Goal: Information Seeking & Learning: Learn about a topic

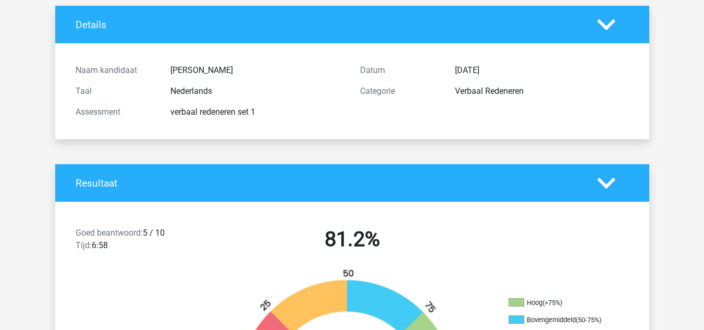
scroll to position [62, 0]
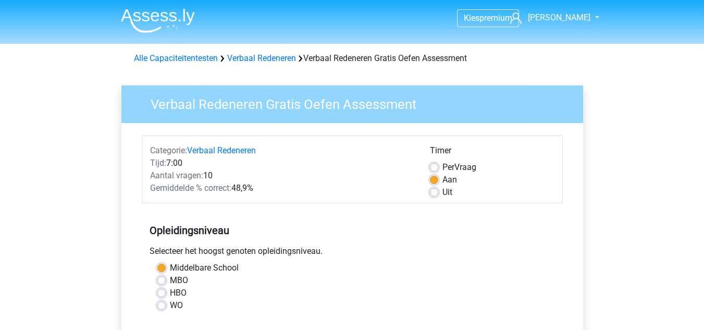
scroll to position [192, 0]
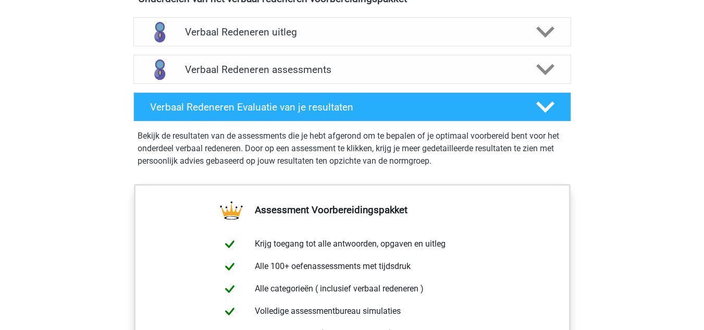
scroll to position [629, 0]
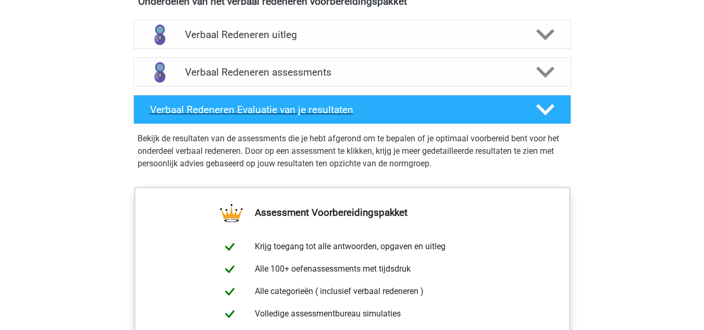
click at [293, 116] on div "Verbaal Redeneren Evaluatie van je resultaten" at bounding box center [351, 109] width 437 height 29
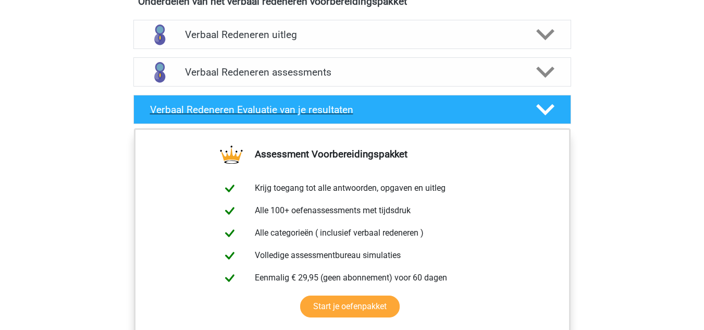
click at [293, 116] on div "Verbaal Redeneren Evaluatie van je resultaten" at bounding box center [351, 109] width 437 height 29
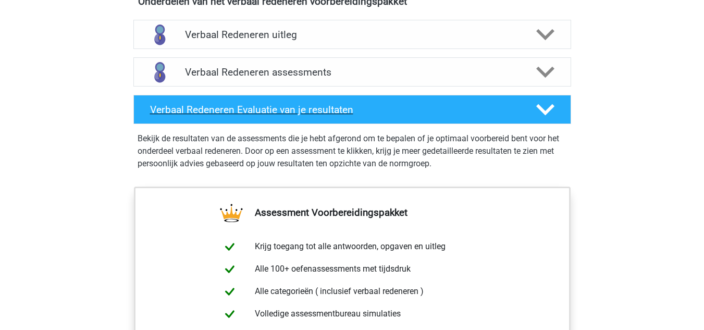
scroll to position [629, 0]
click at [327, 114] on h4 "Verbaal Redeneren Evaluatie van je resultaten" at bounding box center [334, 110] width 369 height 12
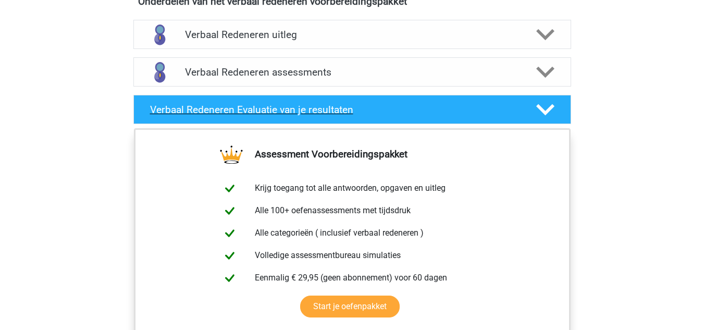
click at [327, 114] on h4 "Verbaal Redeneren Evaluatie van je resultaten" at bounding box center [334, 110] width 369 height 12
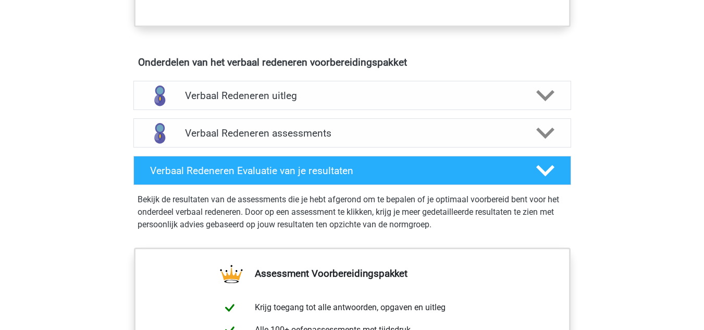
scroll to position [566, 0]
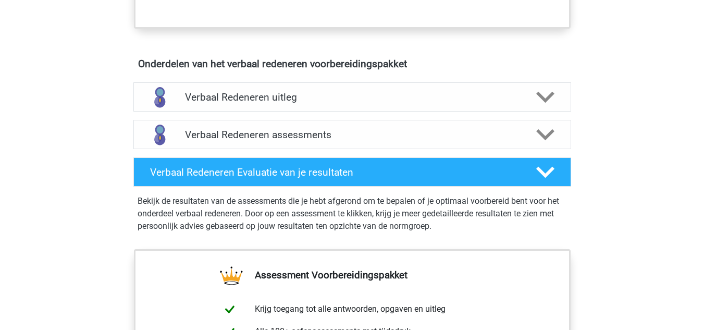
click at [309, 132] on h4 "Verbaal Redeneren assessments" at bounding box center [352, 135] width 334 height 12
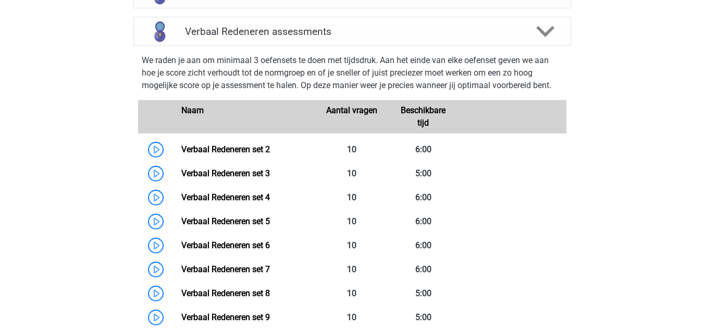
scroll to position [670, 0]
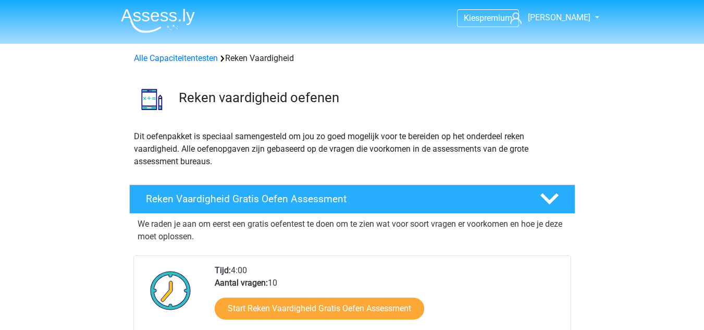
scroll to position [574, 0]
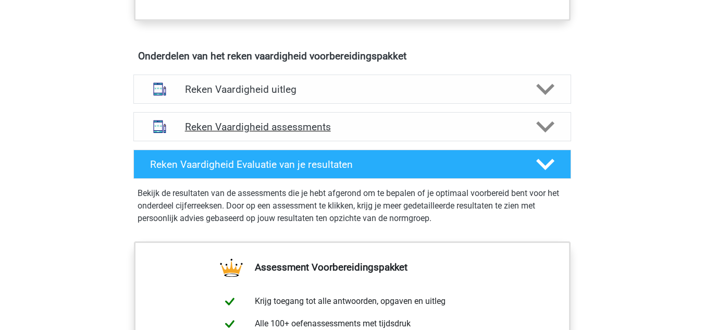
click at [267, 127] on h4 "Reken Vaardigheid assessments" at bounding box center [352, 127] width 334 height 12
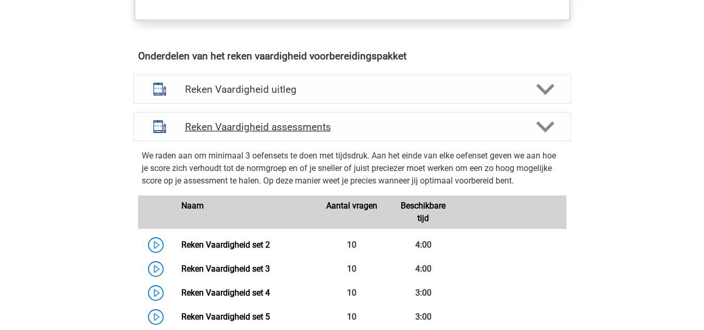
click at [267, 127] on h4 "Reken Vaardigheid assessments" at bounding box center [352, 127] width 334 height 12
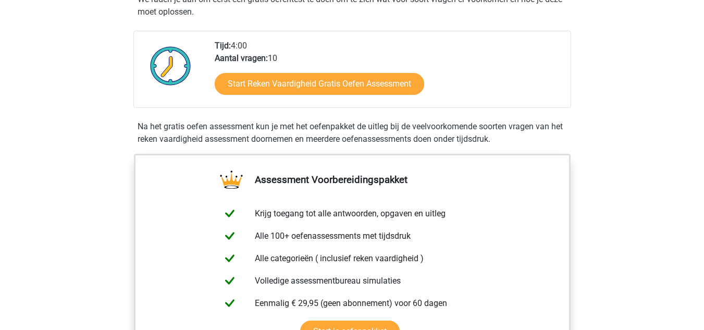
scroll to position [224, 0]
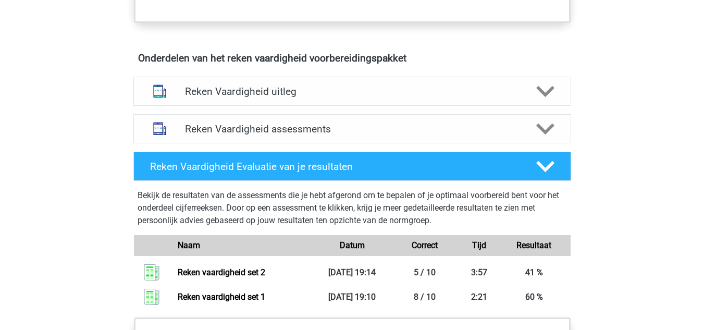
scroll to position [566, 0]
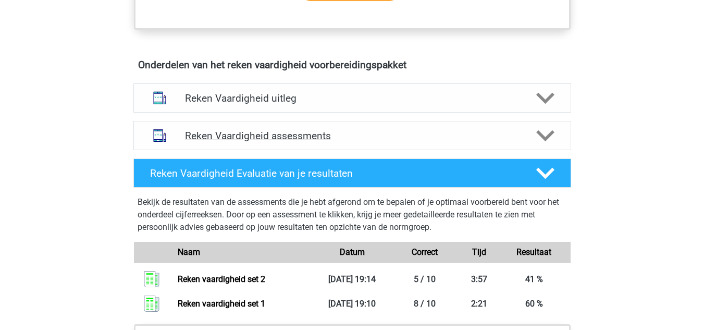
click at [253, 133] on h4 "Reken Vaardigheid assessments" at bounding box center [352, 136] width 334 height 12
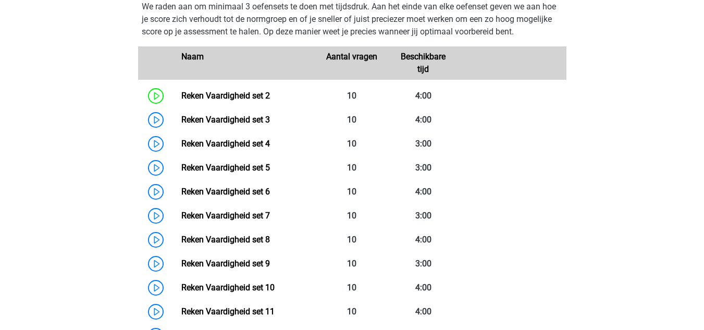
scroll to position [717, 0]
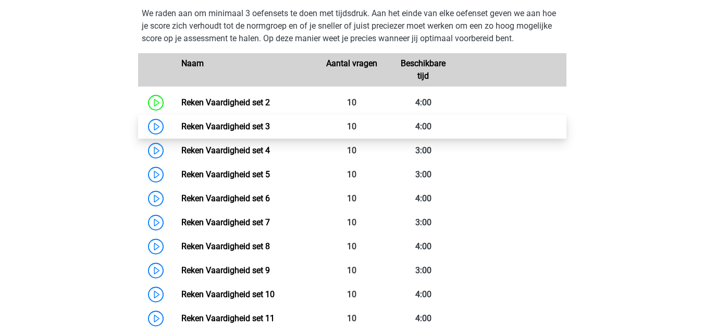
click at [181, 128] on link "Reken Vaardigheid set 3" at bounding box center [225, 126] width 89 height 10
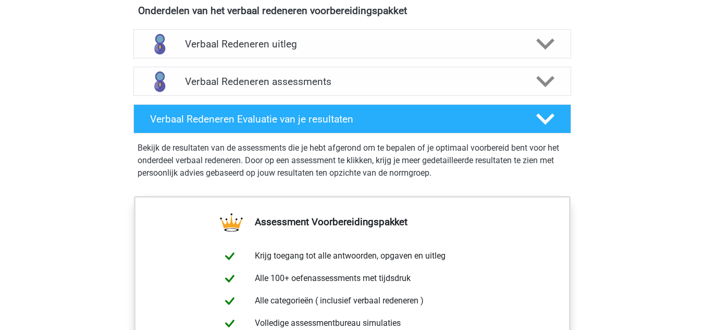
scroll to position [623, 0]
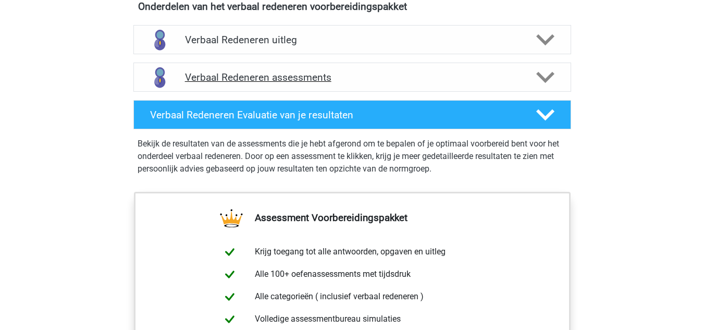
click at [240, 84] on div "Verbaal Redeneren assessments" at bounding box center [351, 76] width 437 height 29
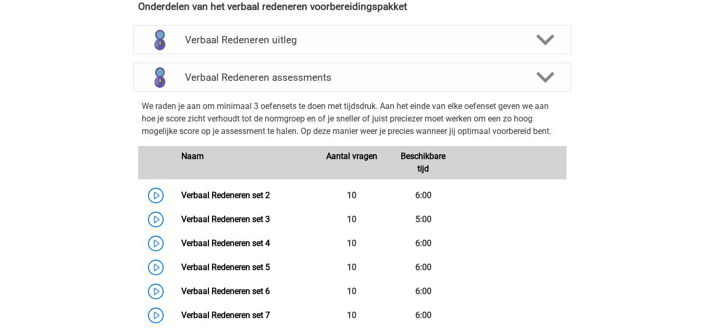
scroll to position [626, 0]
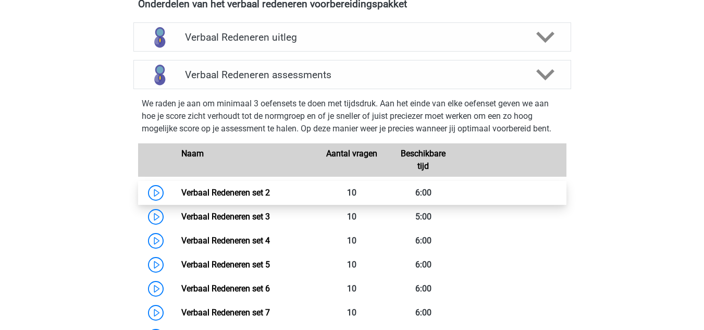
click at [181, 191] on link "Verbaal Redeneren set 2" at bounding box center [225, 192] width 89 height 10
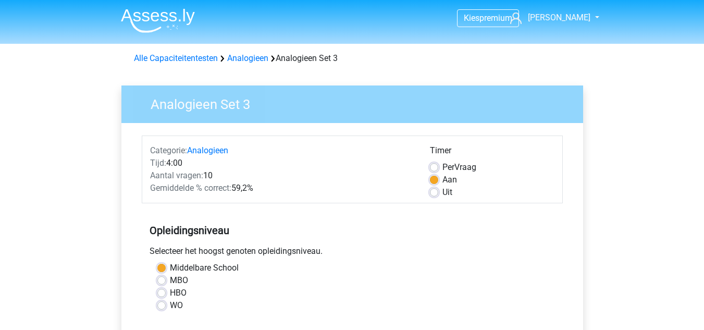
scroll to position [290, 0]
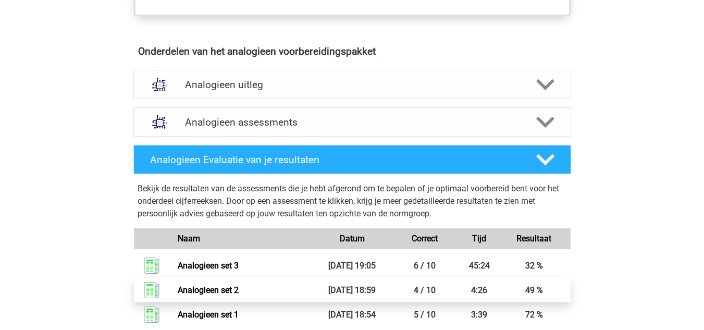
scroll to position [567, 0]
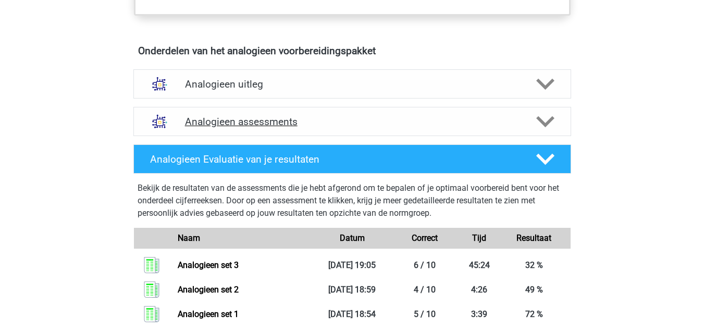
click at [271, 126] on h4 "Analogieen assessments" at bounding box center [352, 122] width 334 height 12
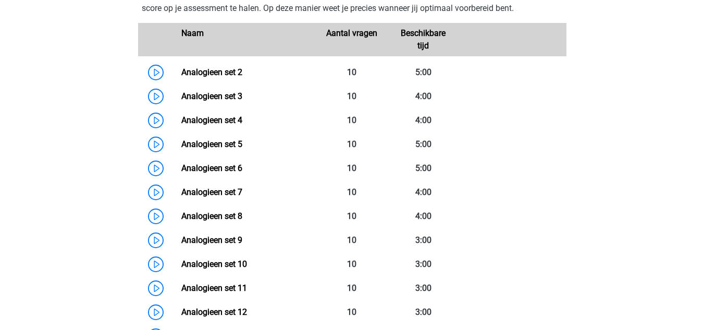
scroll to position [734, 0]
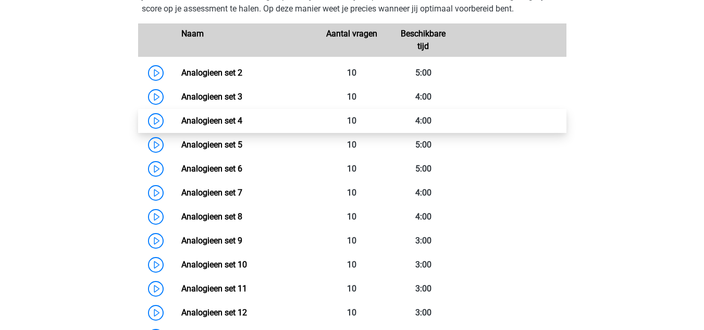
click at [181, 120] on link "Analogieen set 4" at bounding box center [211, 121] width 61 height 10
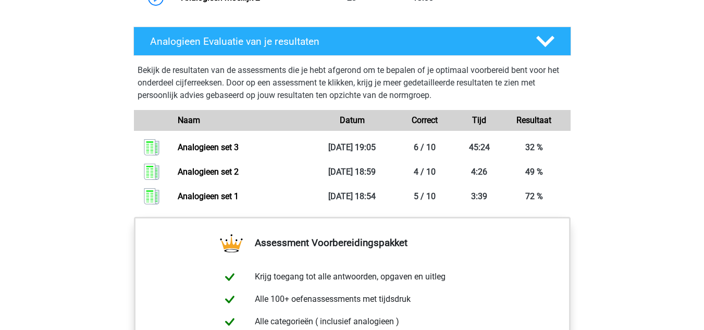
scroll to position [1337, 0]
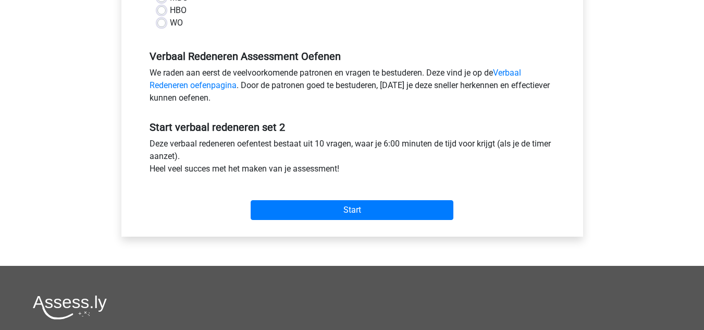
scroll to position [284, 0]
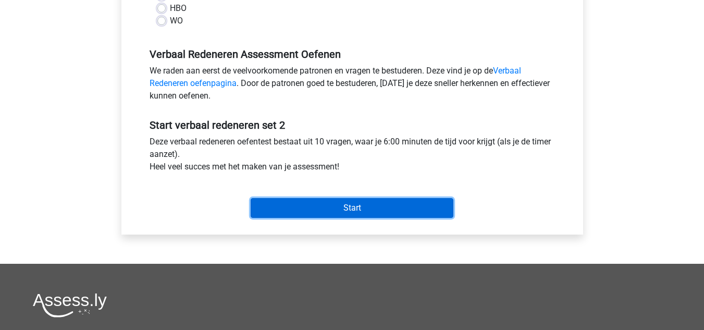
click at [307, 211] on input "Start" at bounding box center [352, 208] width 203 height 20
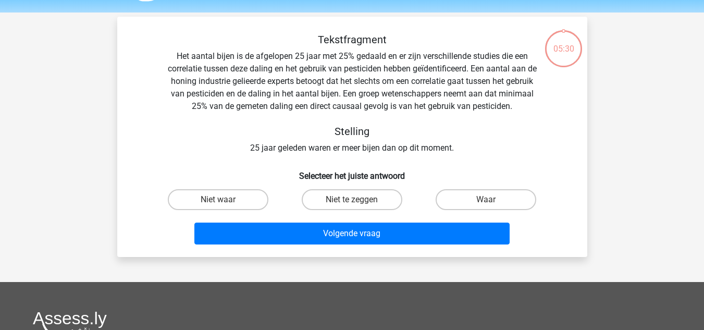
scroll to position [32, 0]
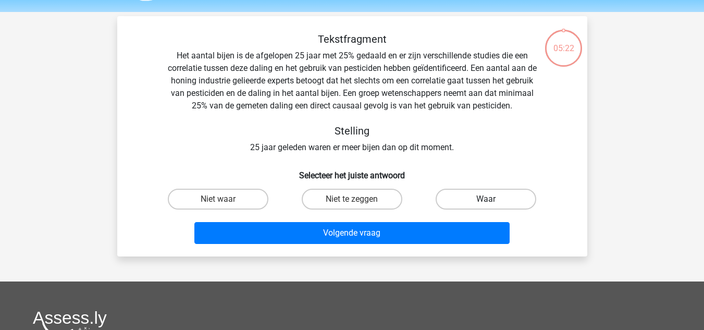
click at [462, 193] on label "Waar" at bounding box center [485, 199] width 101 height 21
click at [486, 199] on input "Waar" at bounding box center [489, 202] width 7 height 7
radio input "true"
click at [410, 221] on div "Volgende vraag" at bounding box center [352, 231] width 436 height 34
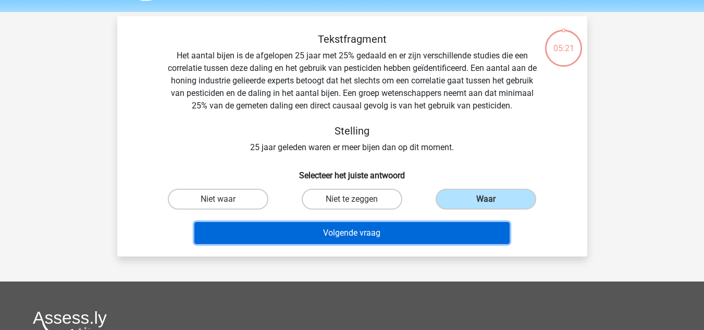
click at [394, 231] on button "Volgende vraag" at bounding box center [351, 233] width 315 height 22
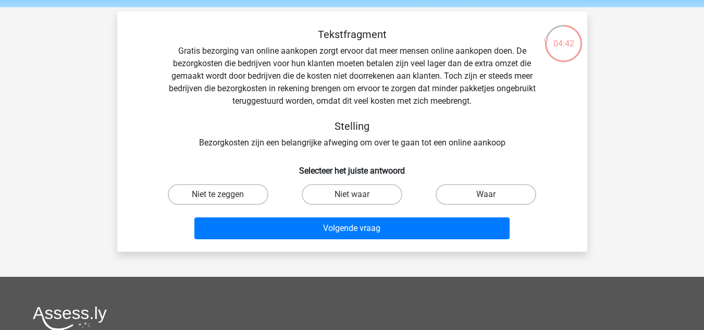
scroll to position [36, 0]
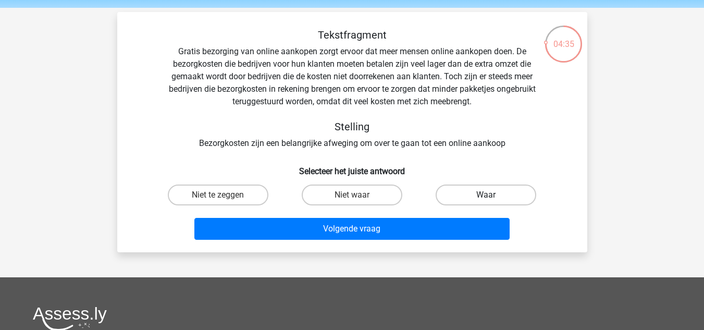
click at [457, 196] on label "Waar" at bounding box center [485, 194] width 101 height 21
click at [486, 196] on input "Waar" at bounding box center [489, 198] width 7 height 7
radio input "true"
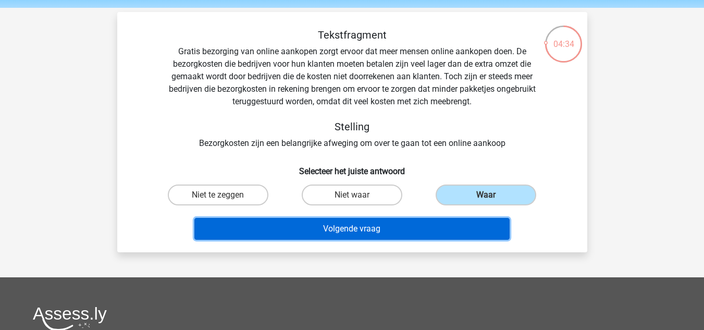
click at [370, 221] on button "Volgende vraag" at bounding box center [351, 229] width 315 height 22
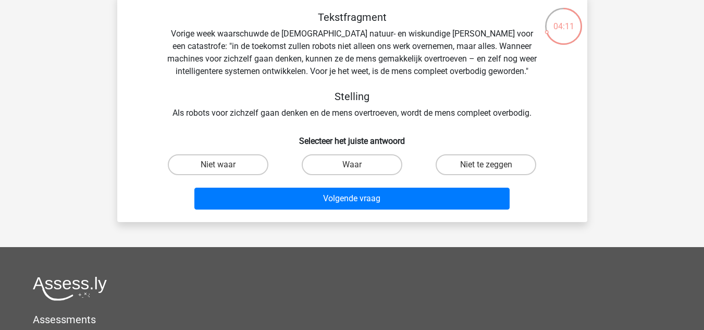
scroll to position [58, 0]
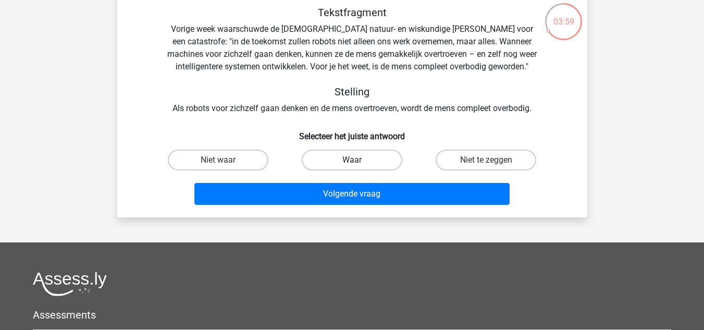
click at [341, 155] on label "Waar" at bounding box center [352, 159] width 101 height 21
click at [352, 160] on input "Waar" at bounding box center [355, 163] width 7 height 7
radio input "true"
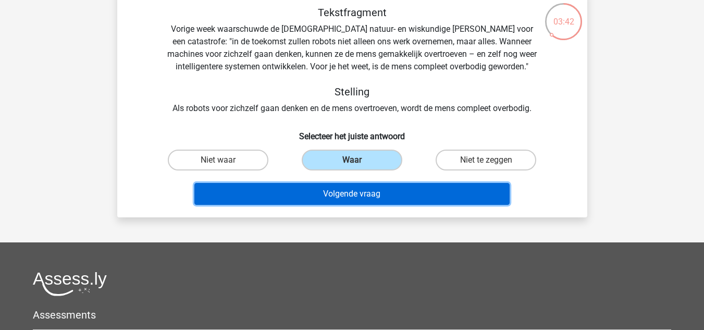
click at [410, 187] on button "Volgende vraag" at bounding box center [351, 194] width 315 height 22
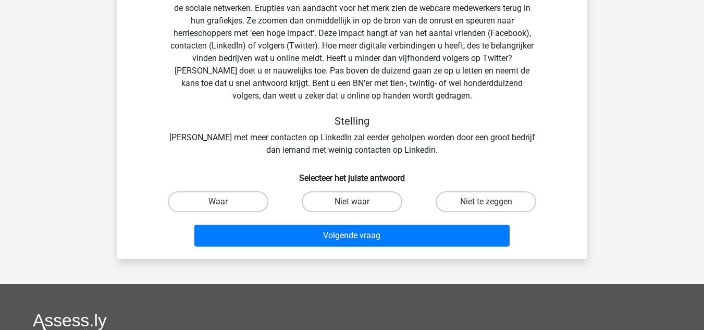
scroll to position [108, 0]
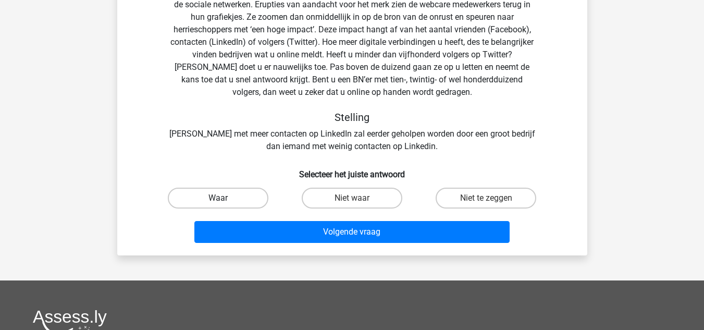
click at [248, 197] on label "Waar" at bounding box center [218, 197] width 101 height 21
click at [224, 198] on input "Waar" at bounding box center [221, 201] width 7 height 7
radio input "true"
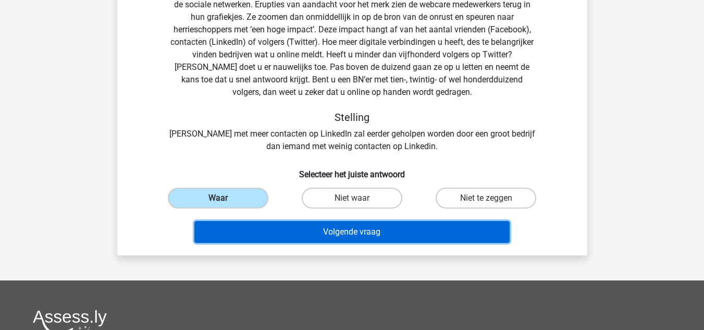
click at [318, 232] on button "Volgende vraag" at bounding box center [351, 232] width 315 height 22
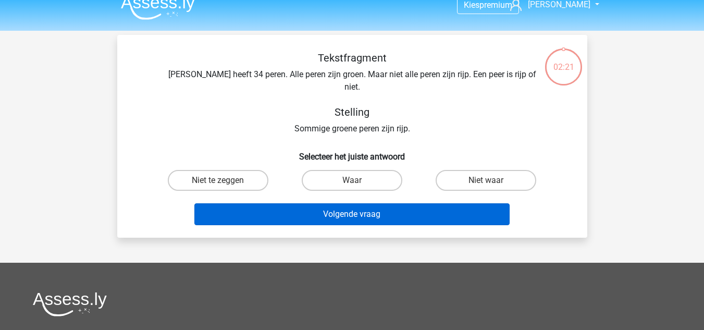
scroll to position [1, 0]
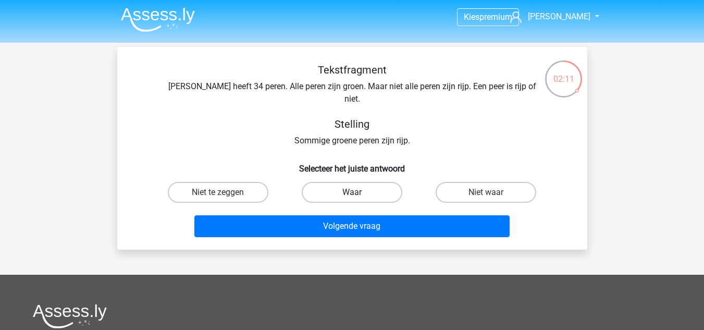
click at [368, 182] on label "Waar" at bounding box center [352, 192] width 101 height 21
click at [358, 192] on input "Waar" at bounding box center [355, 195] width 7 height 7
radio input "true"
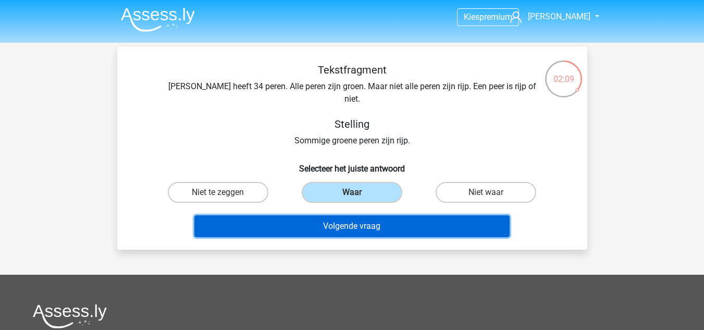
click at [377, 215] on button "Volgende vraag" at bounding box center [351, 226] width 315 height 22
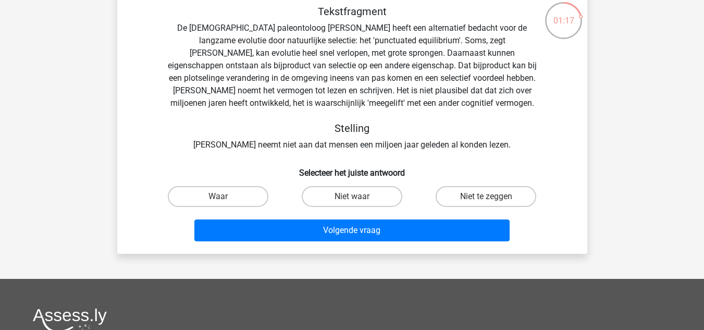
scroll to position [62, 0]
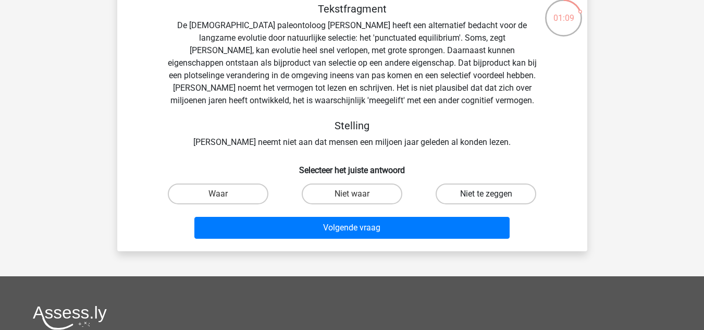
click at [466, 190] on label "Niet te zeggen" at bounding box center [485, 193] width 101 height 21
click at [486, 194] on input "Niet te zeggen" at bounding box center [489, 197] width 7 height 7
radio input "true"
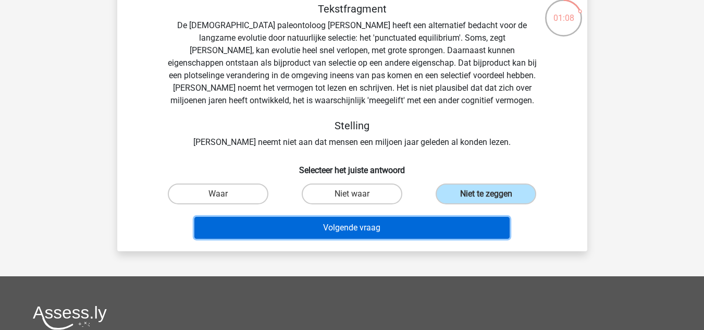
click at [410, 224] on button "Volgende vraag" at bounding box center [351, 228] width 315 height 22
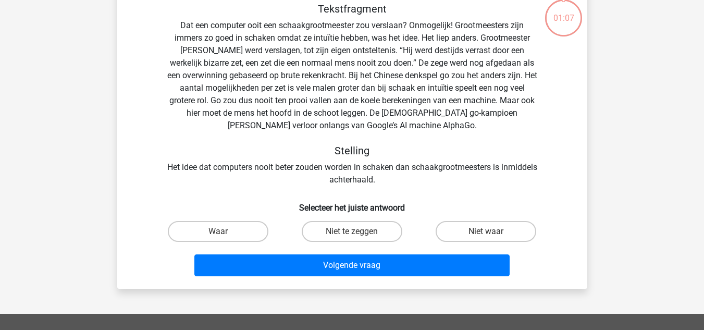
scroll to position [48, 0]
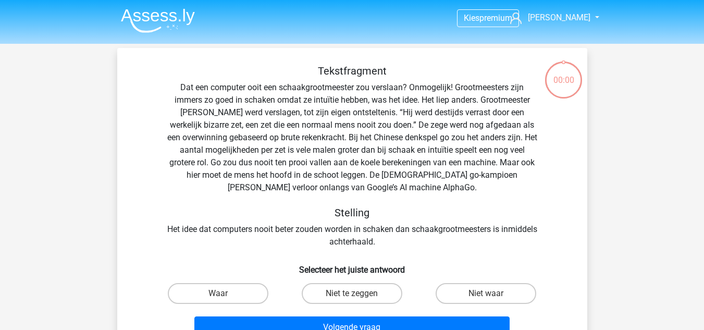
scroll to position [48, 0]
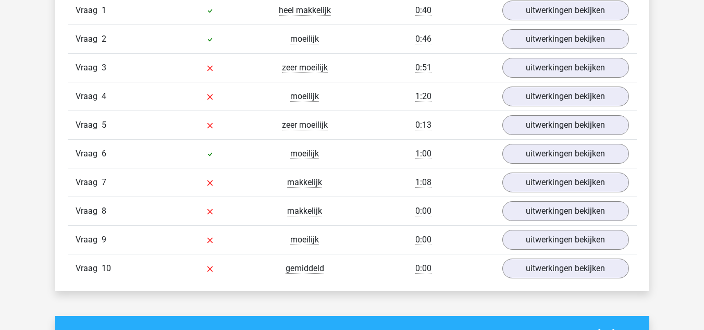
scroll to position [909, 0]
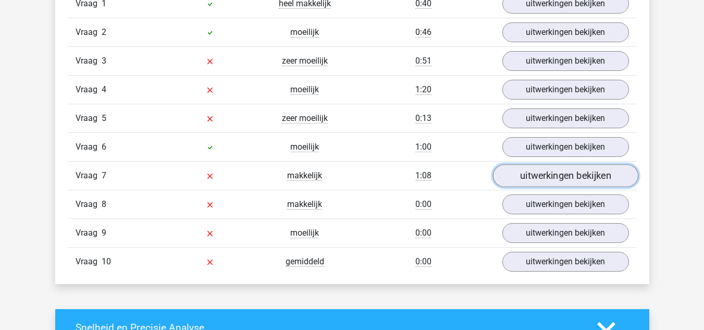
click at [522, 177] on link "uitwerkingen bekijken" at bounding box center [564, 175] width 145 height 23
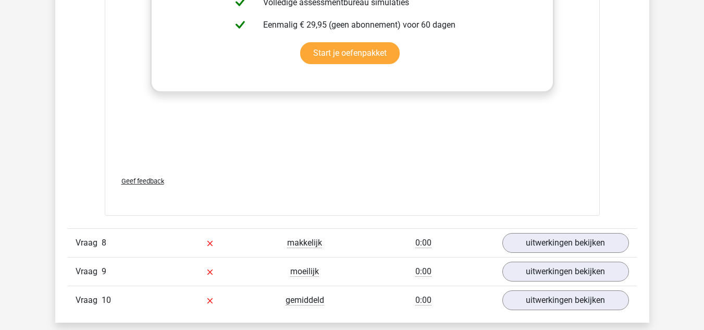
scroll to position [1498, 0]
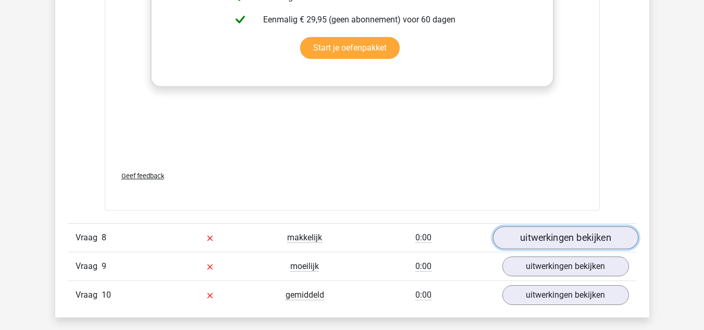
click at [540, 236] on link "uitwerkingen bekijken" at bounding box center [564, 237] width 145 height 23
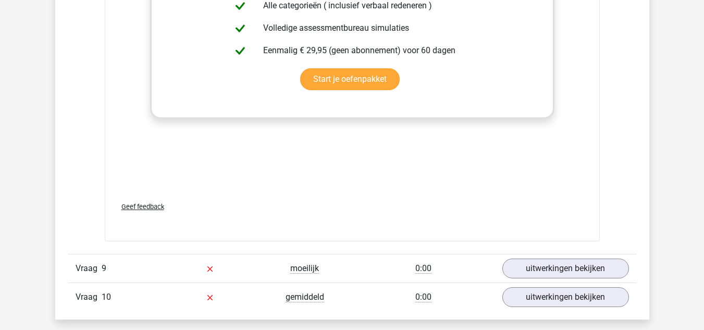
scroll to position [2112, 0]
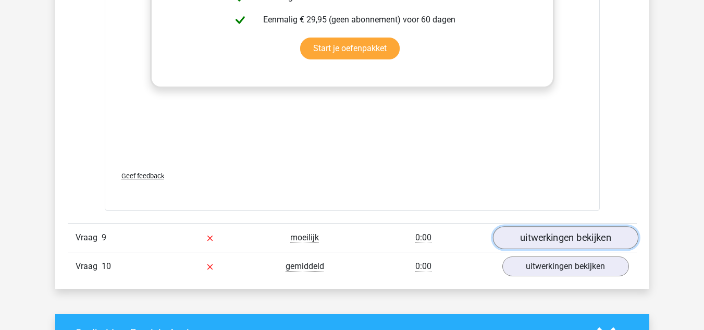
click at [536, 234] on link "uitwerkingen bekijken" at bounding box center [564, 238] width 145 height 23
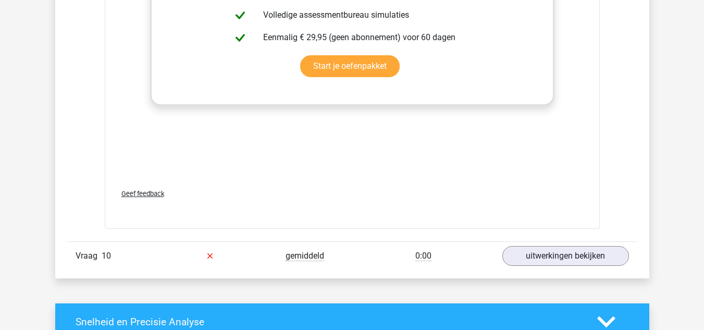
scroll to position [2695, 0]
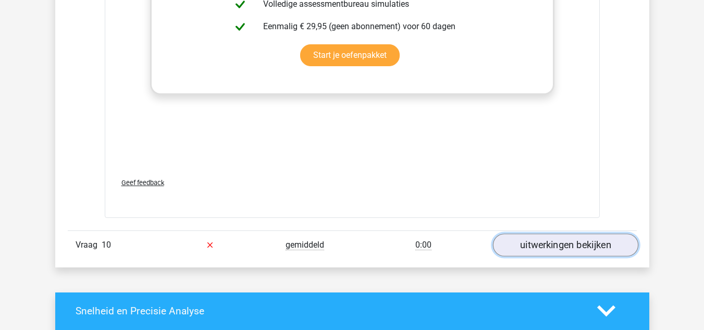
click at [573, 247] on link "uitwerkingen bekijken" at bounding box center [564, 244] width 145 height 23
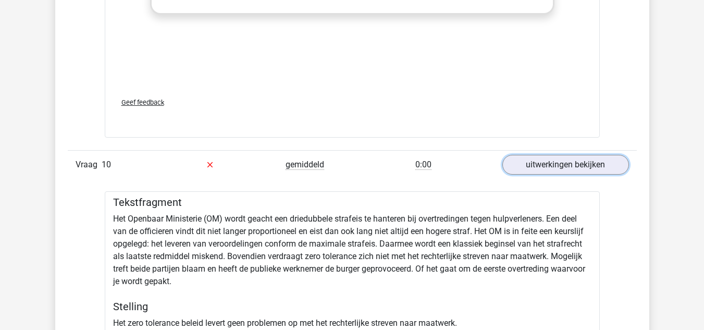
scroll to position [2768, 0]
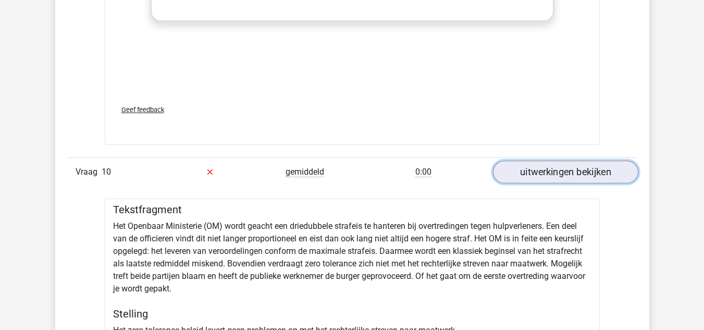
click at [626, 175] on link "uitwerkingen bekijken" at bounding box center [564, 171] width 145 height 23
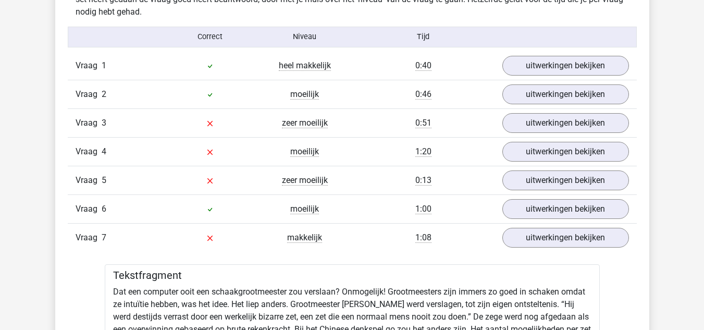
scroll to position [847, 0]
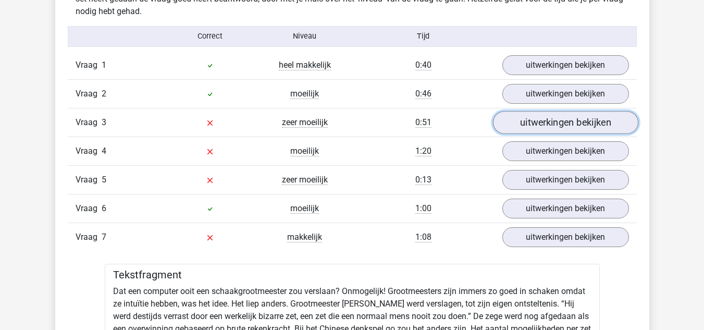
click at [520, 127] on link "uitwerkingen bekijken" at bounding box center [564, 122] width 145 height 23
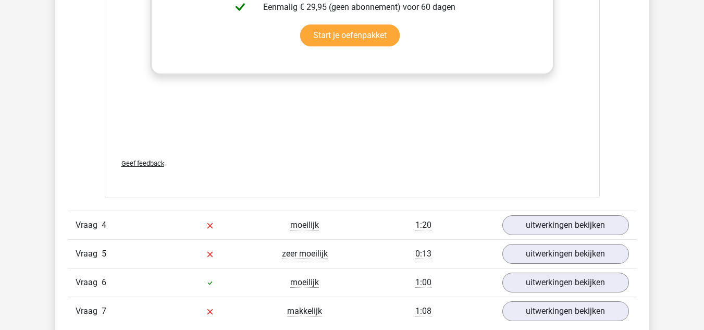
scroll to position [1365, 0]
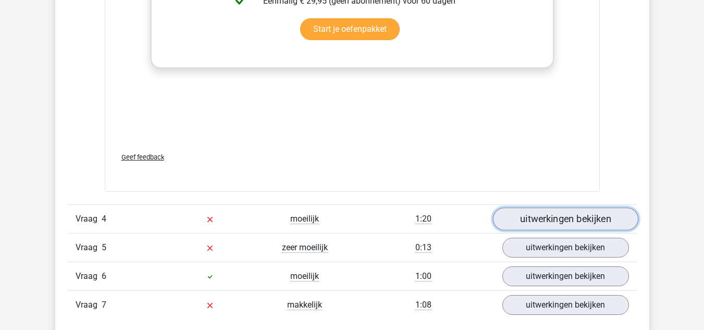
click at [537, 207] on link "uitwerkingen bekijken" at bounding box center [564, 218] width 145 height 23
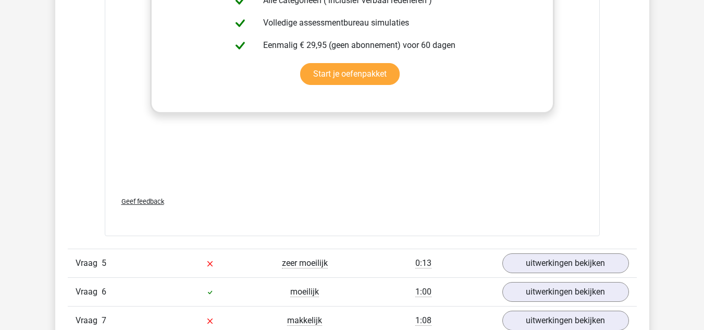
scroll to position [1998, 0]
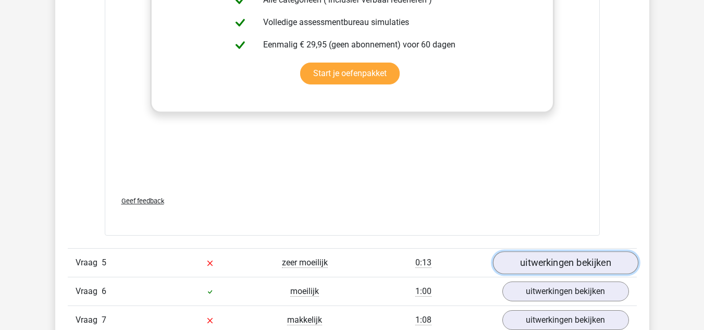
click at [541, 256] on link "uitwerkingen bekijken" at bounding box center [564, 263] width 145 height 23
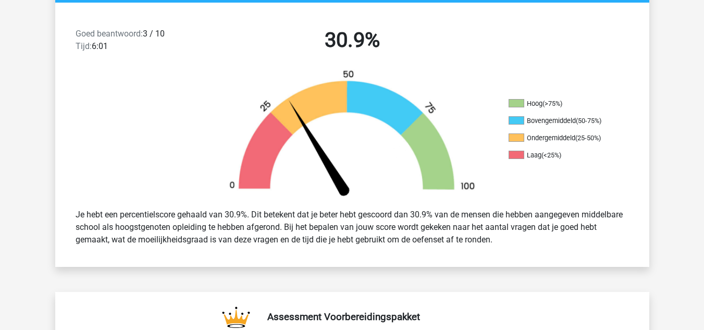
scroll to position [0, 0]
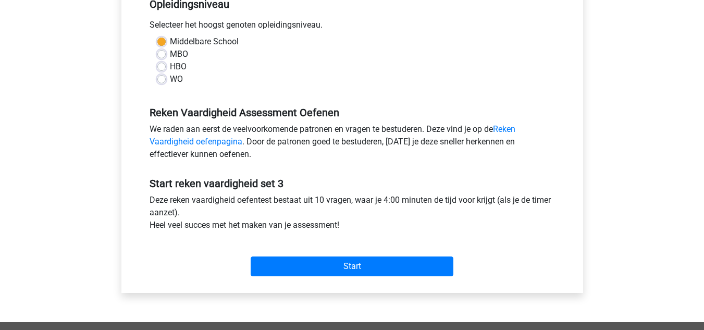
scroll to position [245, 0]
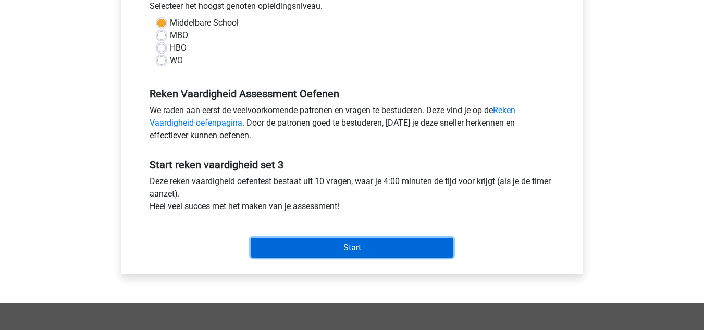
click at [370, 248] on input "Start" at bounding box center [352, 247] width 203 height 20
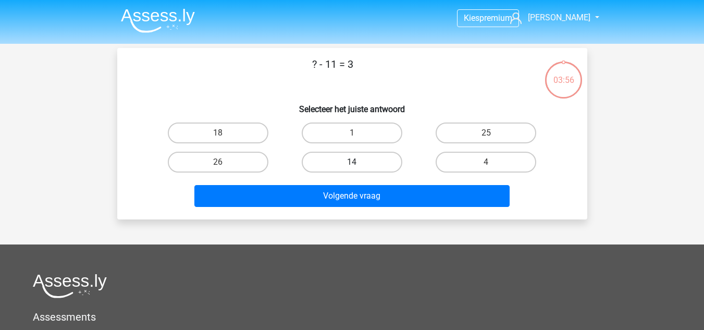
click at [385, 166] on label "14" at bounding box center [352, 162] width 101 height 21
click at [358, 166] on input "14" at bounding box center [355, 165] width 7 height 7
radio input "true"
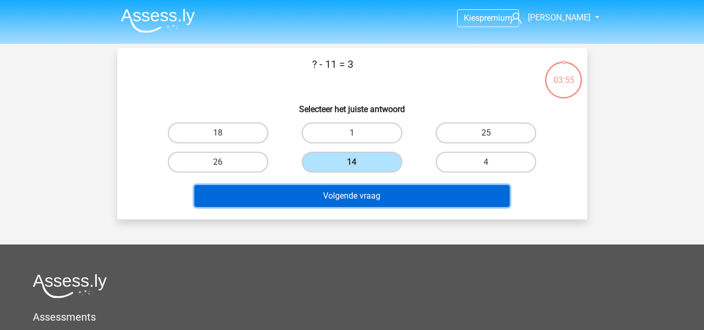
click at [389, 199] on button "Volgende vraag" at bounding box center [351, 196] width 315 height 22
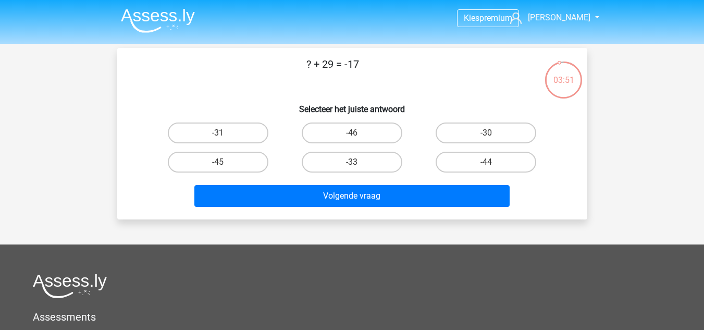
scroll to position [3, 0]
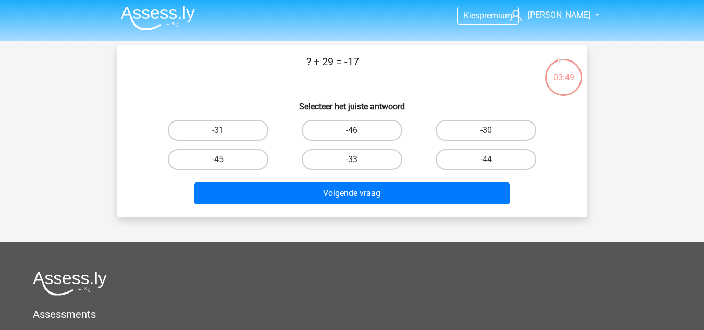
click at [358, 125] on label "-46" at bounding box center [352, 130] width 101 height 21
click at [358, 130] on input "-46" at bounding box center [355, 133] width 7 height 7
radio input "true"
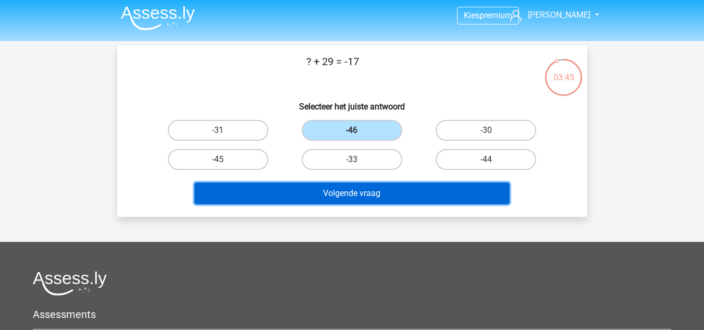
click at [380, 198] on button "Volgende vraag" at bounding box center [351, 193] width 315 height 22
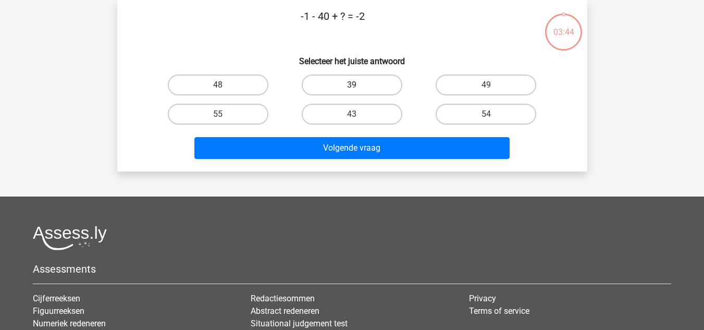
scroll to position [0, 0]
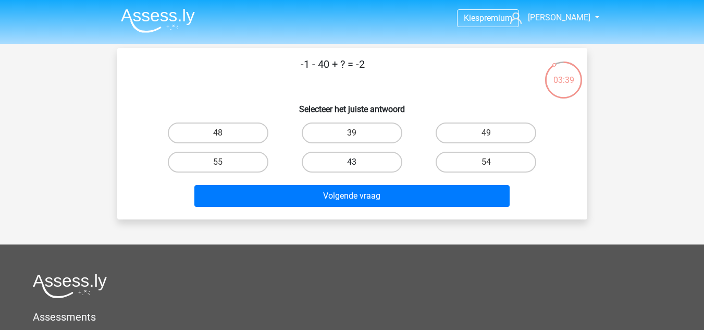
click at [362, 161] on label "43" at bounding box center [352, 162] width 101 height 21
click at [358, 162] on input "43" at bounding box center [355, 165] width 7 height 7
radio input "true"
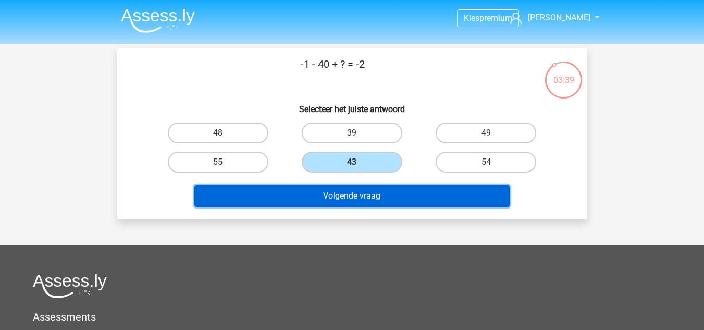
click at [374, 191] on button "Volgende vraag" at bounding box center [351, 196] width 315 height 22
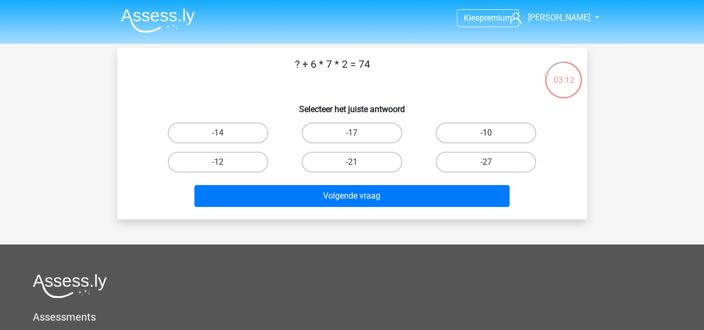
click at [473, 134] on label "-10" at bounding box center [485, 132] width 101 height 21
click at [486, 134] on input "-10" at bounding box center [489, 136] width 7 height 7
radio input "true"
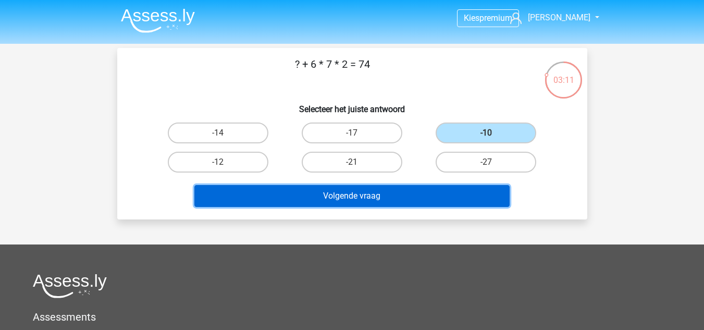
click at [405, 197] on button "Volgende vraag" at bounding box center [351, 196] width 315 height 22
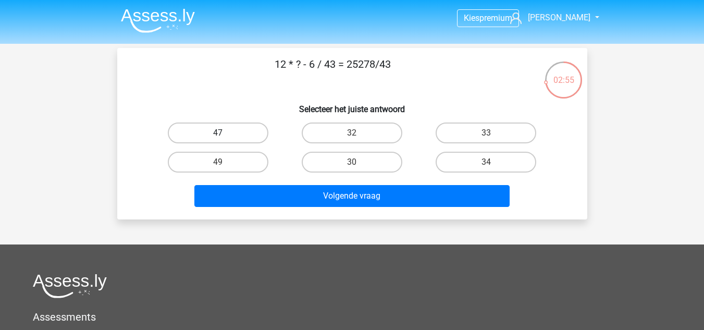
click at [247, 140] on label "47" at bounding box center [218, 132] width 101 height 21
click at [224, 140] on input "47" at bounding box center [221, 136] width 7 height 7
radio input "true"
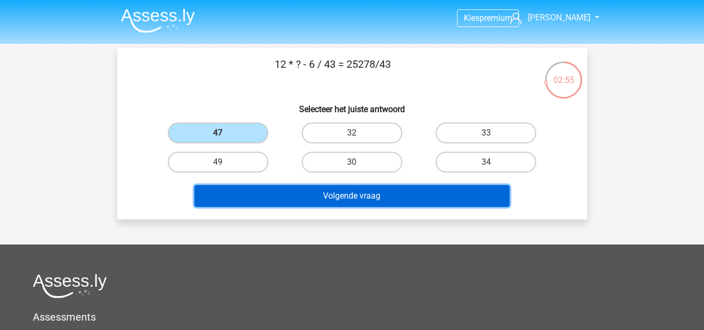
click at [318, 196] on button "Volgende vraag" at bounding box center [351, 196] width 315 height 22
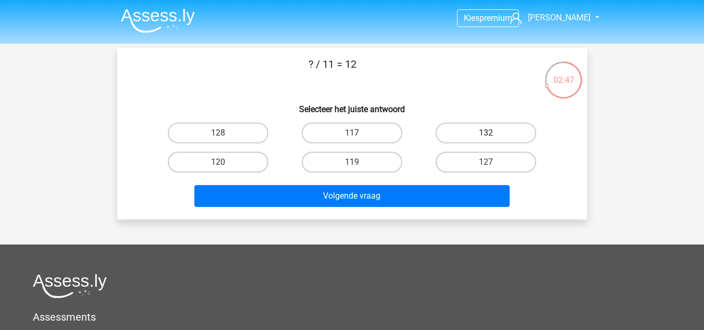
click at [467, 129] on label "132" at bounding box center [485, 132] width 101 height 21
click at [486, 133] on input "132" at bounding box center [489, 136] width 7 height 7
radio input "true"
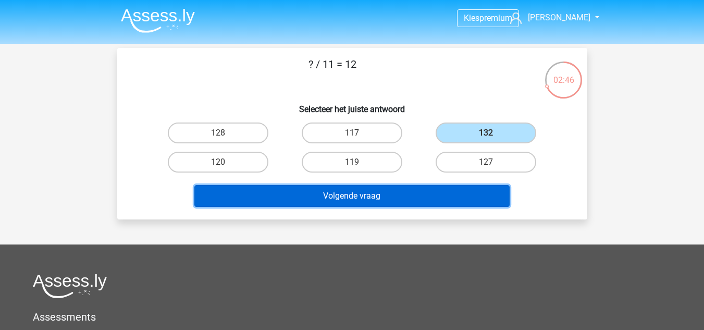
click at [407, 194] on button "Volgende vraag" at bounding box center [351, 196] width 315 height 22
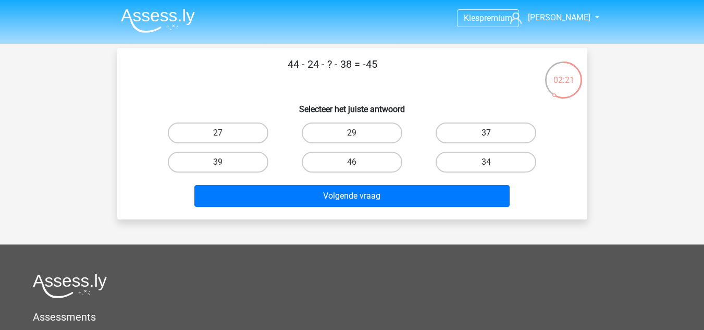
click at [459, 129] on label "37" at bounding box center [485, 132] width 101 height 21
click at [486, 133] on input "37" at bounding box center [489, 136] width 7 height 7
radio input "true"
click at [225, 126] on label "27" at bounding box center [218, 132] width 101 height 21
click at [224, 133] on input "27" at bounding box center [221, 136] width 7 height 7
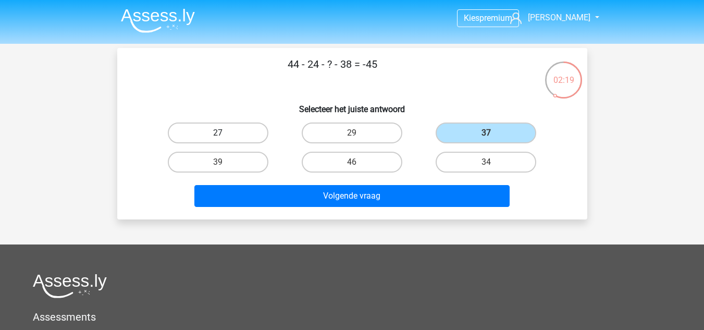
radio input "true"
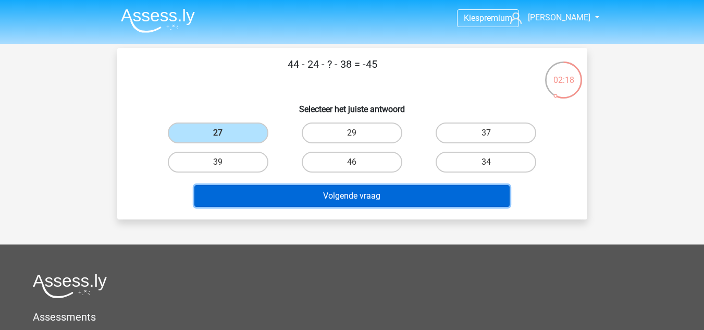
click at [334, 189] on button "Volgende vraag" at bounding box center [351, 196] width 315 height 22
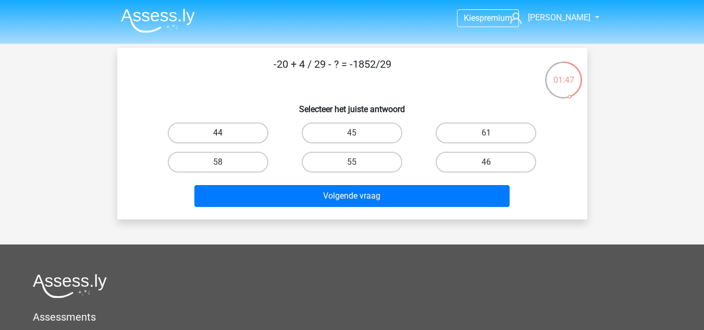
click at [245, 133] on label "44" at bounding box center [218, 132] width 101 height 21
click at [224, 133] on input "44" at bounding box center [221, 136] width 7 height 7
radio input "true"
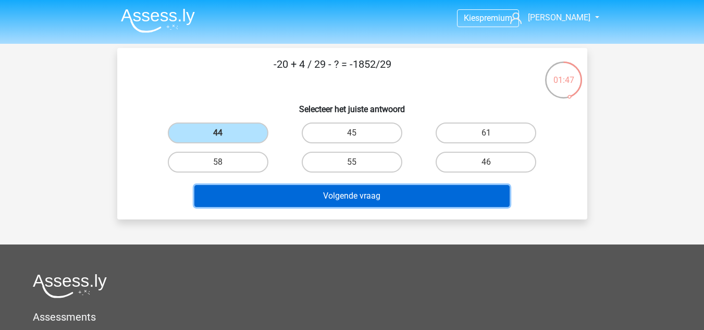
click at [304, 191] on button "Volgende vraag" at bounding box center [351, 196] width 315 height 22
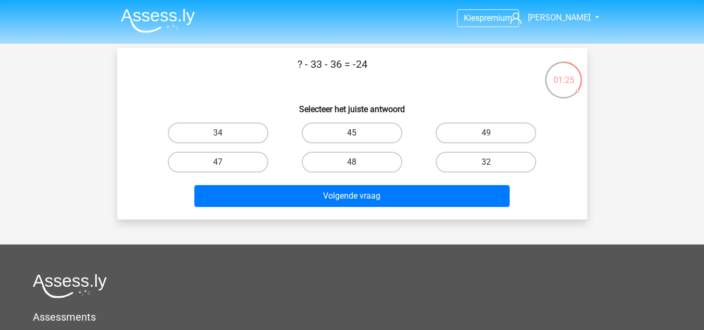
click at [355, 132] on label "45" at bounding box center [352, 132] width 101 height 21
click at [355, 133] on input "45" at bounding box center [355, 136] width 7 height 7
radio input "true"
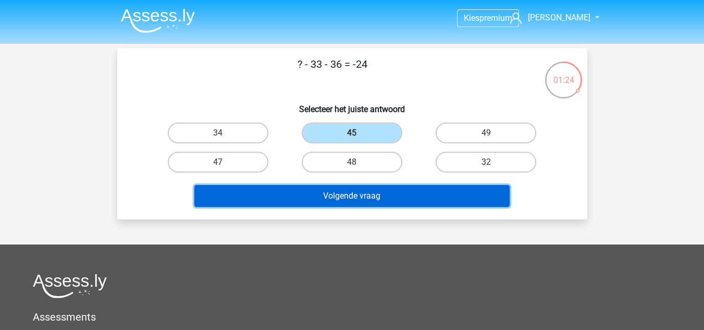
click at [375, 191] on button "Volgende vraag" at bounding box center [351, 196] width 315 height 22
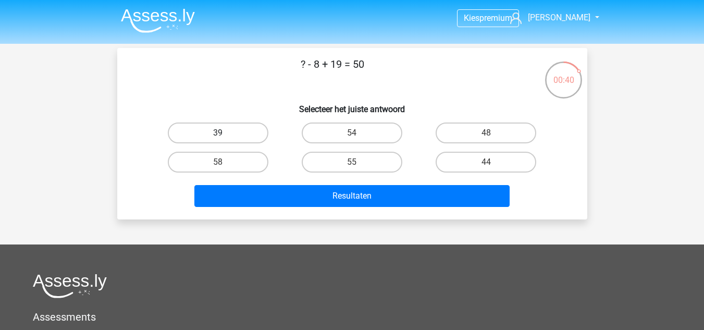
click at [247, 133] on label "39" at bounding box center [218, 132] width 101 height 21
click at [224, 133] on input "39" at bounding box center [221, 136] width 7 height 7
radio input "true"
click at [331, 211] on div "Resultaten" at bounding box center [352, 198] width 402 height 26
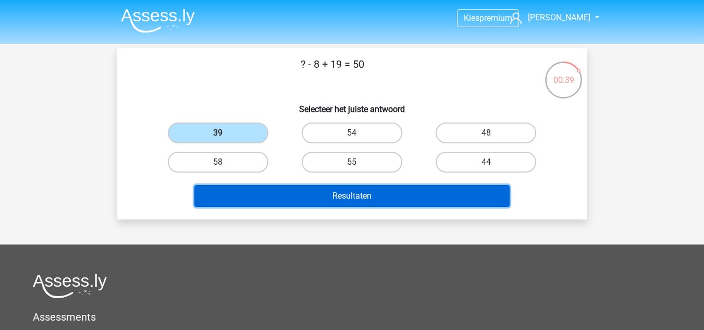
click at [313, 196] on button "Resultaten" at bounding box center [351, 196] width 315 height 22
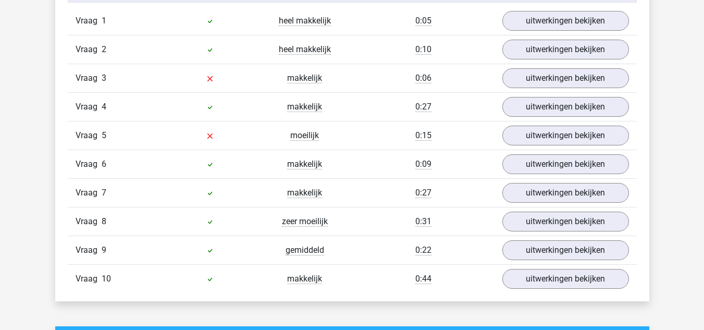
scroll to position [891, 0]
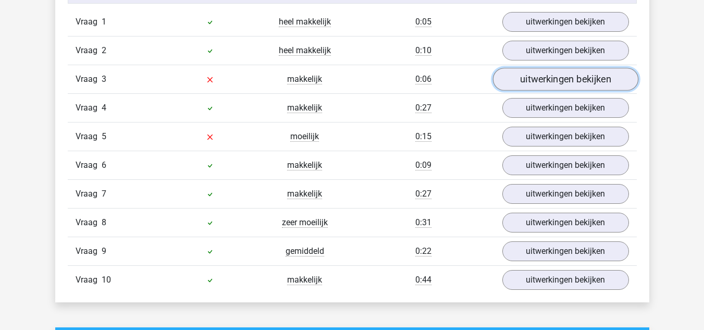
click at [535, 72] on link "uitwerkingen bekijken" at bounding box center [564, 79] width 145 height 23
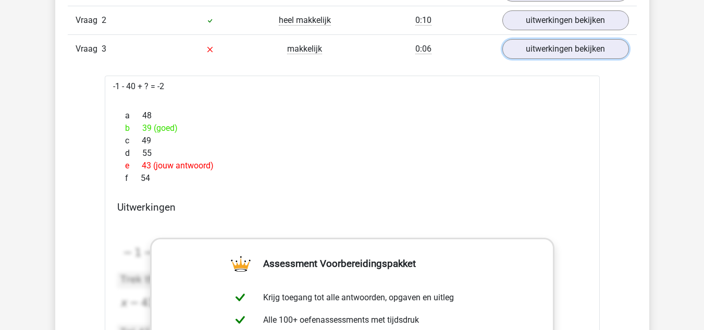
scroll to position [921, 0]
click at [509, 49] on link "uitwerkingen bekijken" at bounding box center [564, 48] width 145 height 23
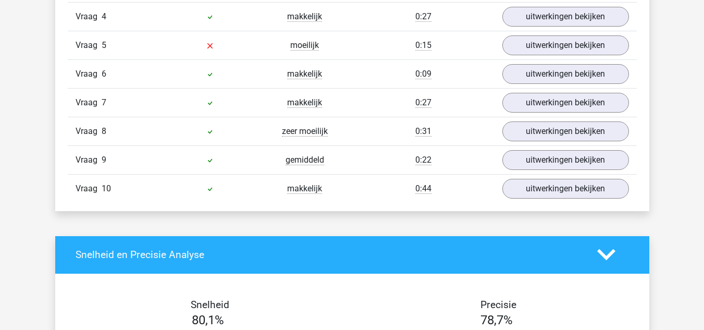
scroll to position [1002, 0]
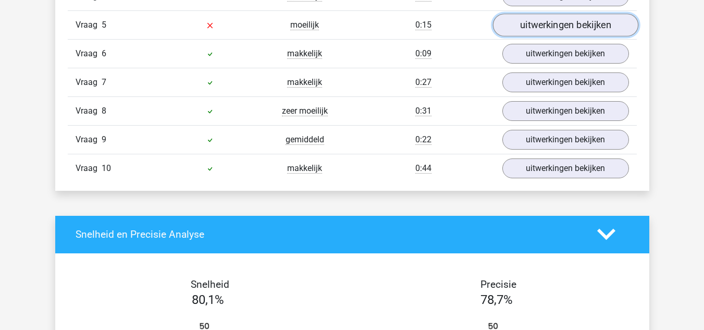
click at [540, 28] on link "uitwerkingen bekijken" at bounding box center [564, 25] width 145 height 23
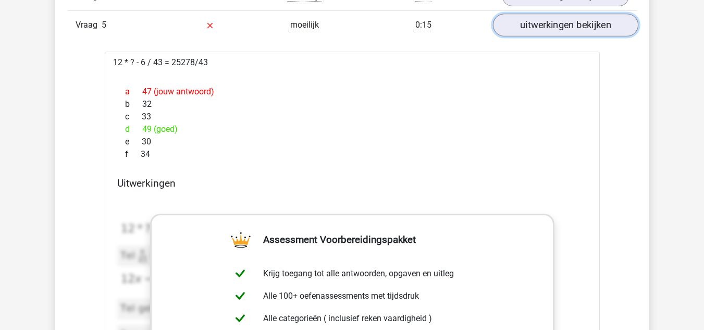
click at [562, 25] on link "uitwerkingen bekijken" at bounding box center [564, 25] width 145 height 23
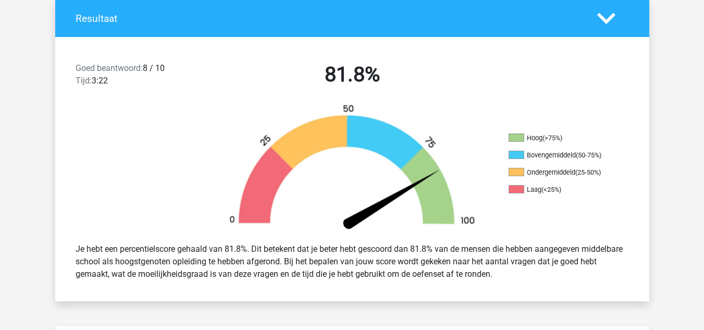
scroll to position [0, 0]
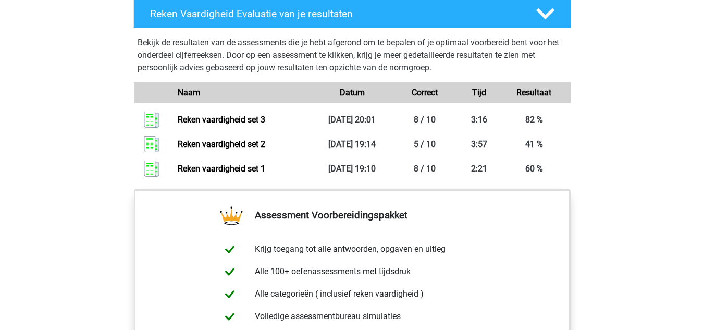
scroll to position [720, 0]
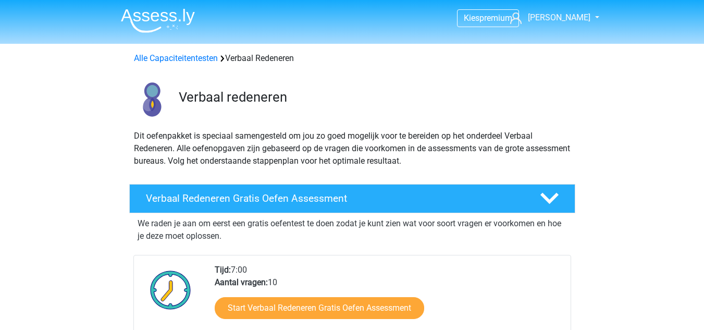
scroll to position [626, 0]
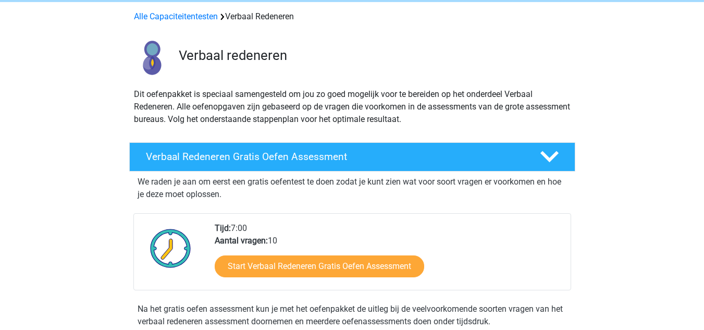
scroll to position [25, 0]
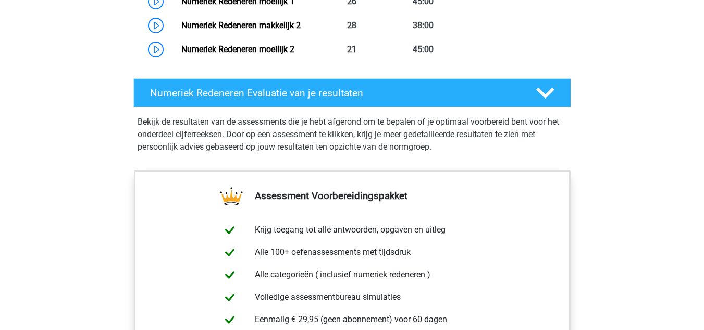
scroll to position [1094, 0]
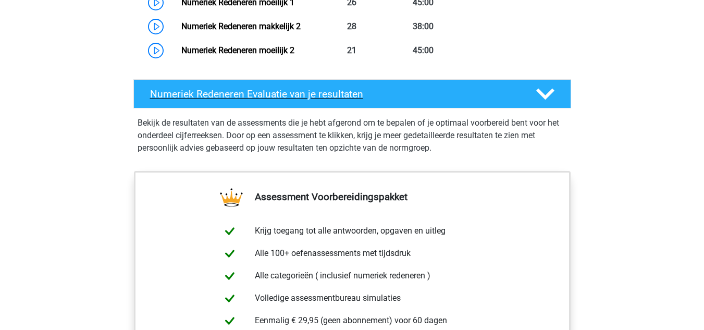
click at [297, 101] on div "Numeriek Redeneren Evaluatie van je resultaten" at bounding box center [351, 93] width 437 height 29
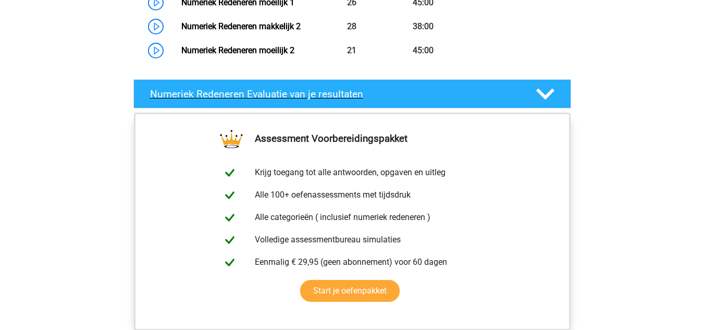
click at [297, 101] on div "Numeriek Redeneren Evaluatie van je resultaten" at bounding box center [351, 93] width 437 height 29
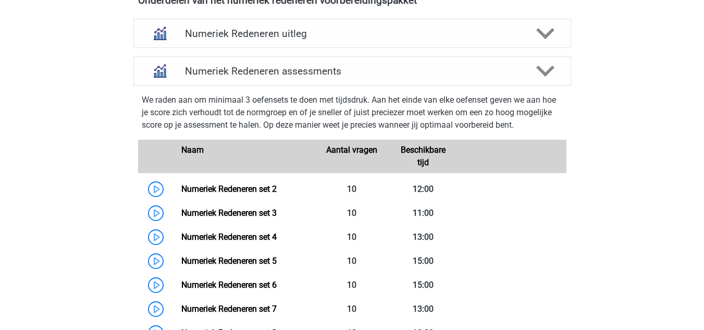
scroll to position [672, 0]
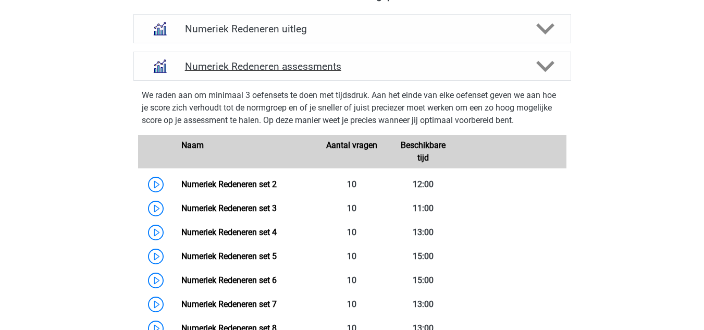
click at [280, 73] on div "Numeriek Redeneren assessments" at bounding box center [351, 66] width 437 height 29
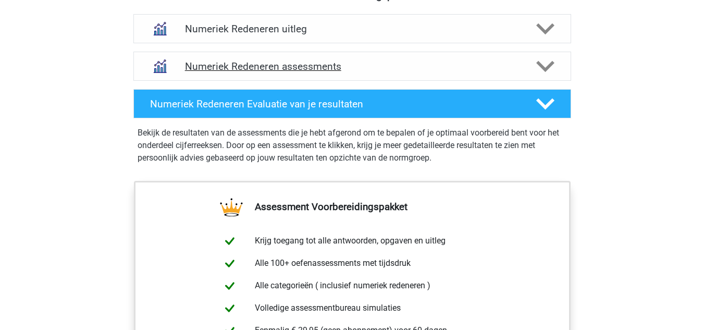
click at [279, 70] on h4 "Numeriek Redeneren assessments" at bounding box center [352, 66] width 334 height 12
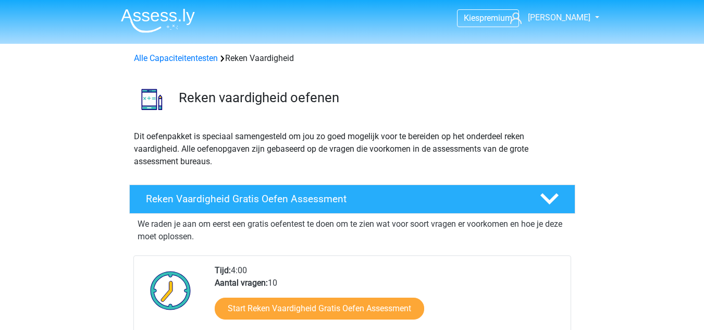
scroll to position [618, 0]
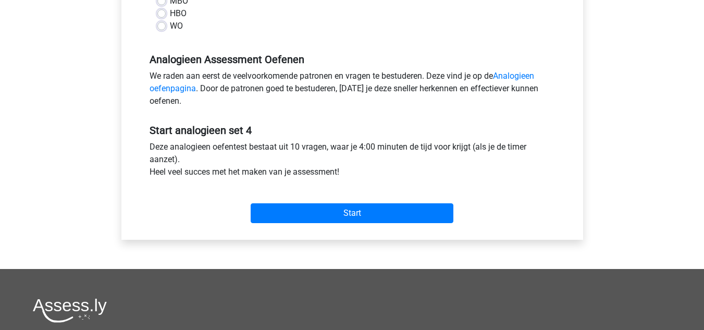
scroll to position [338, 0]
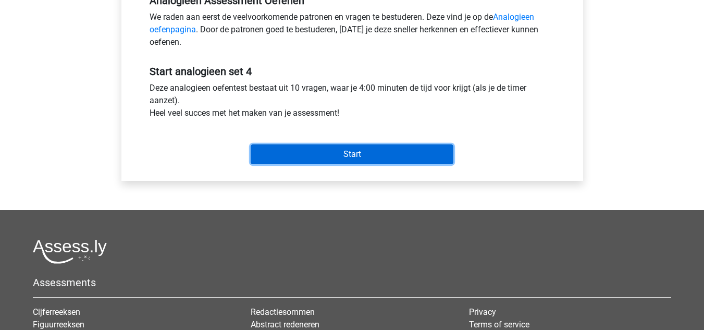
click at [323, 157] on input "Start" at bounding box center [352, 154] width 203 height 20
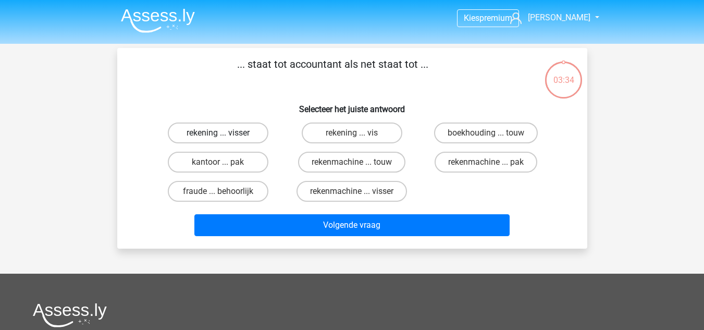
click at [230, 131] on label "rekening ... visser" at bounding box center [218, 132] width 101 height 21
click at [224, 133] on input "rekening ... visser" at bounding box center [221, 136] width 7 height 7
radio input "true"
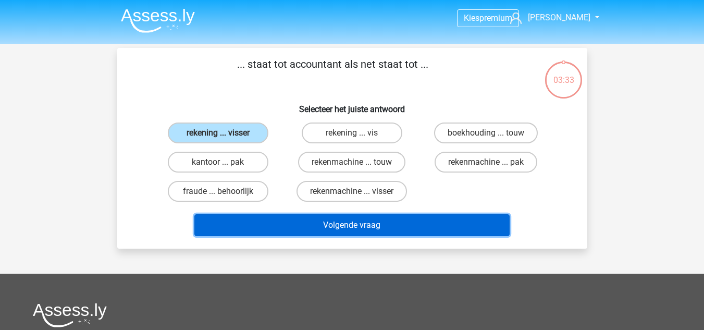
click at [320, 231] on button "Volgende vraag" at bounding box center [351, 225] width 315 height 22
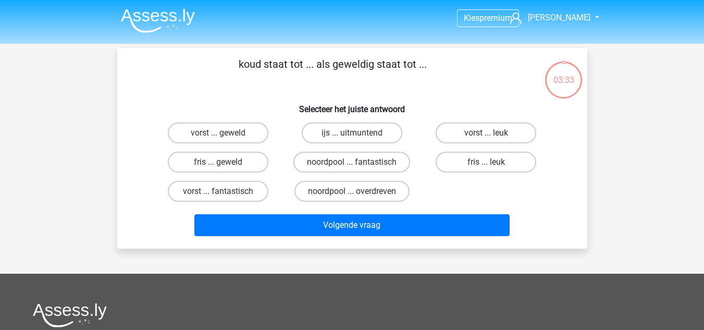
scroll to position [48, 0]
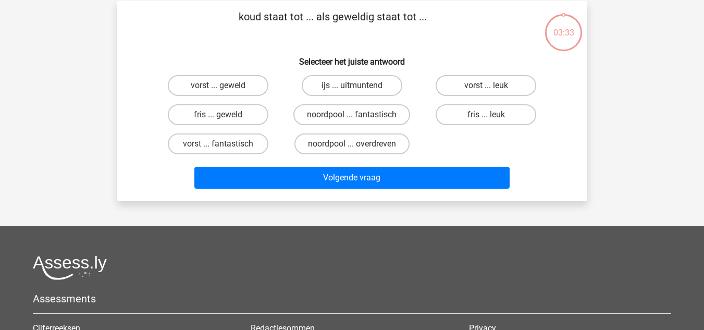
click at [320, 231] on div "Kies premium [PERSON_NAME] [EMAIL_ADDRESS][DOMAIN_NAME]" at bounding box center [352, 227] width 704 height 548
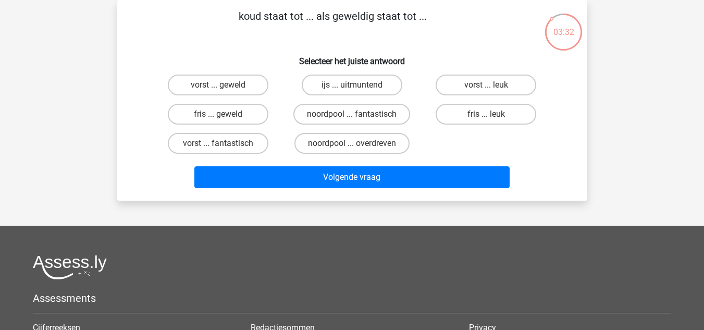
scroll to position [0, 0]
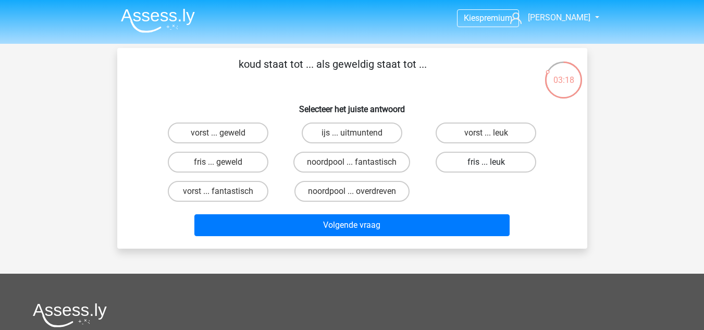
click at [496, 162] on label "fris ... leuk" at bounding box center [485, 162] width 101 height 21
click at [493, 162] on input "fris ... leuk" at bounding box center [489, 165] width 7 height 7
radio input "true"
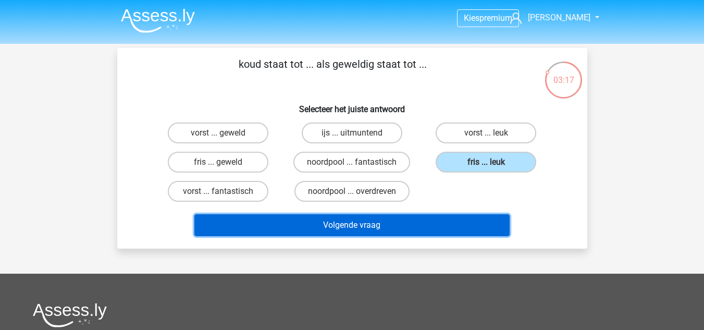
click at [393, 221] on button "Volgende vraag" at bounding box center [351, 225] width 315 height 22
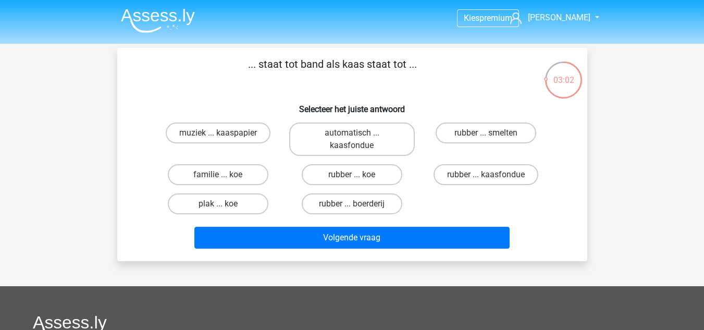
click at [487, 176] on input "rubber ... kaasfondue" at bounding box center [489, 177] width 7 height 7
radio input "true"
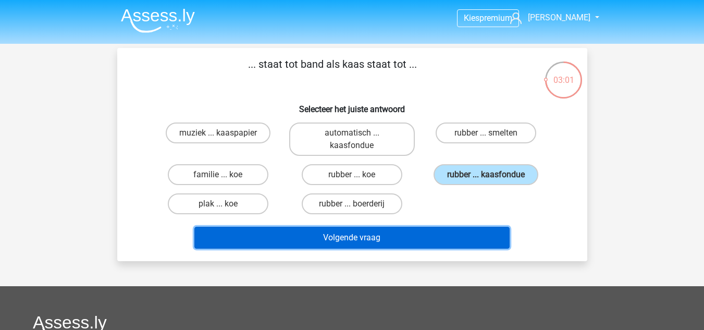
click at [392, 236] on button "Volgende vraag" at bounding box center [351, 238] width 315 height 22
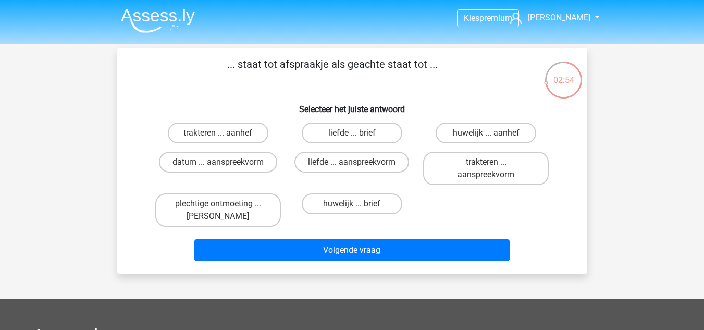
scroll to position [17, 0]
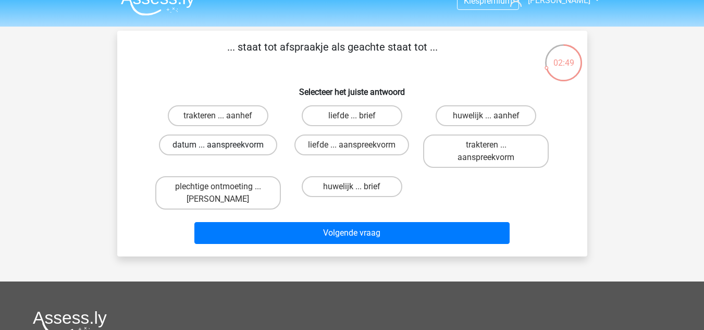
click at [256, 145] on label "datum ... aanspreekvorm" at bounding box center [218, 144] width 118 height 21
click at [224, 145] on input "datum ... aanspreekvorm" at bounding box center [221, 148] width 7 height 7
radio input "true"
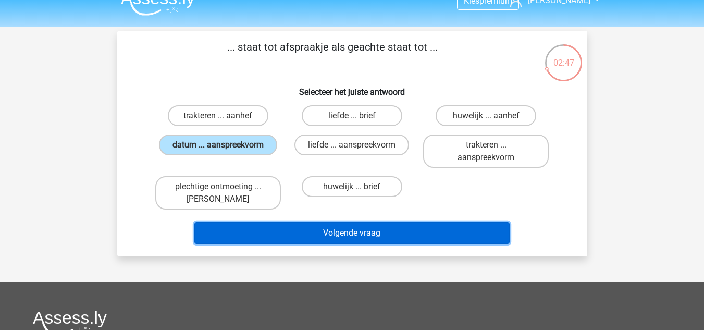
click at [331, 233] on button "Volgende vraag" at bounding box center [351, 233] width 315 height 22
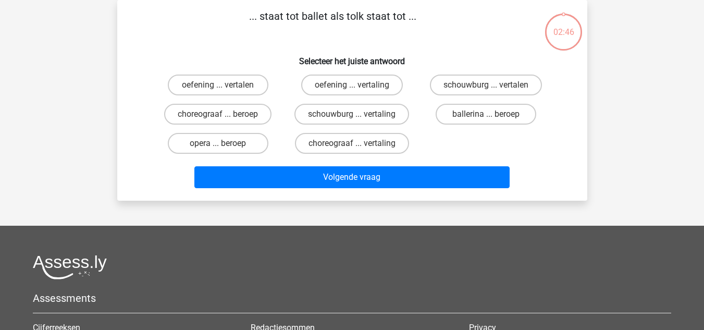
scroll to position [0, 0]
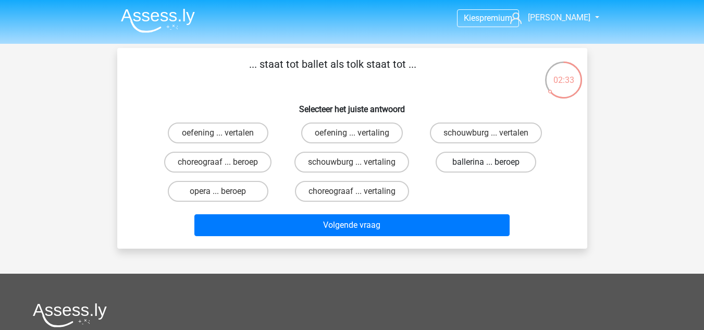
click at [479, 161] on label "ballerina ... beroep" at bounding box center [485, 162] width 101 height 21
click at [486, 162] on input "ballerina ... beroep" at bounding box center [489, 165] width 7 height 7
radio input "true"
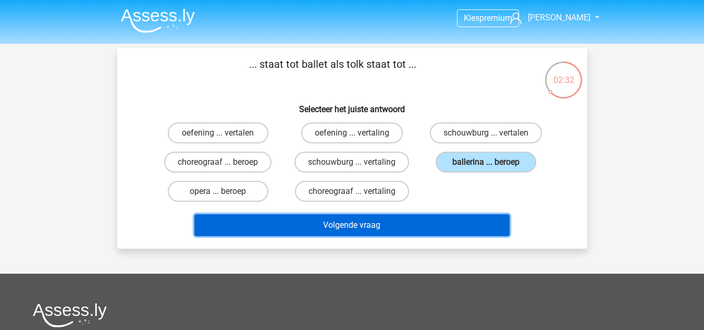
click at [427, 218] on button "Volgende vraag" at bounding box center [351, 225] width 315 height 22
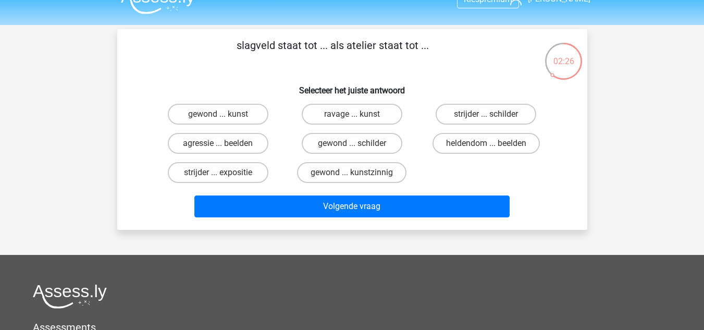
scroll to position [19, 0]
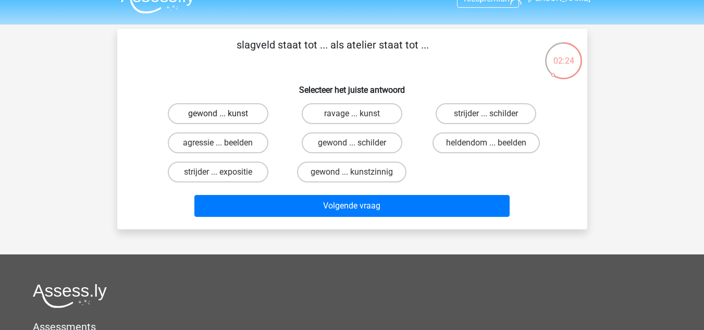
click at [245, 112] on label "gewond ... kunst" at bounding box center [218, 113] width 101 height 21
click at [224, 114] on input "gewond ... kunst" at bounding box center [221, 117] width 7 height 7
radio input "true"
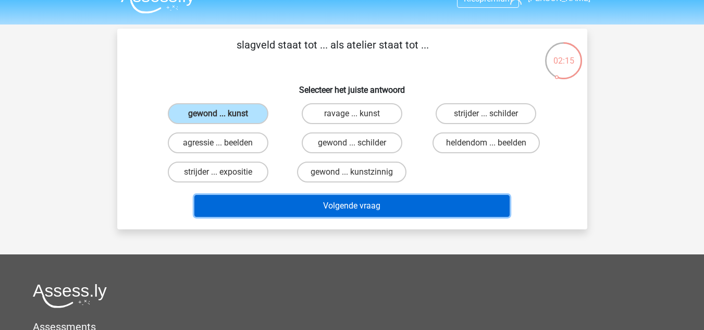
click at [396, 199] on button "Volgende vraag" at bounding box center [351, 206] width 315 height 22
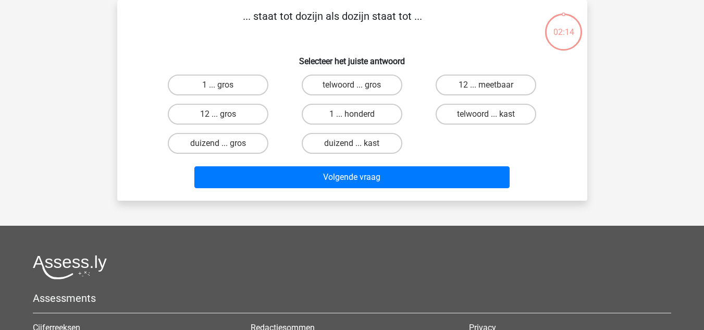
scroll to position [0, 0]
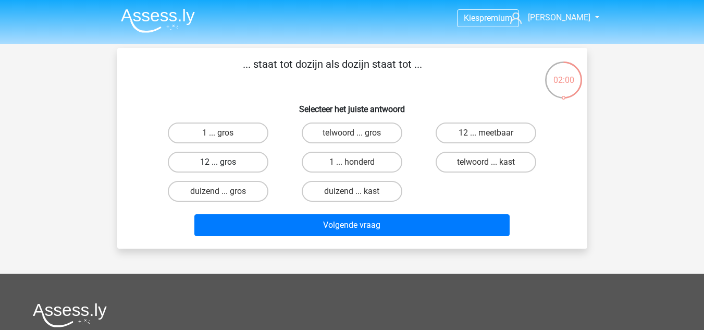
click at [244, 165] on label "12 ... gros" at bounding box center [218, 162] width 101 height 21
click at [224, 165] on input "12 ... gros" at bounding box center [221, 165] width 7 height 7
radio input "true"
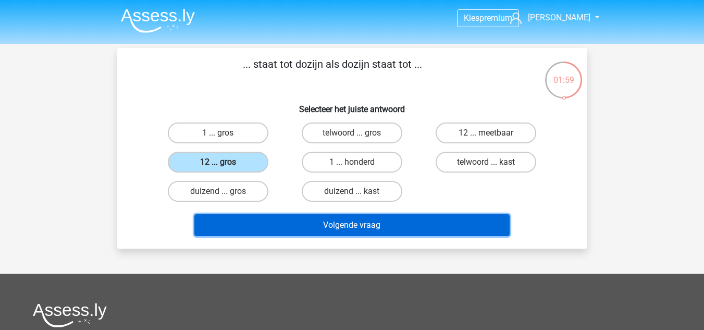
click at [320, 225] on button "Volgende vraag" at bounding box center [351, 225] width 315 height 22
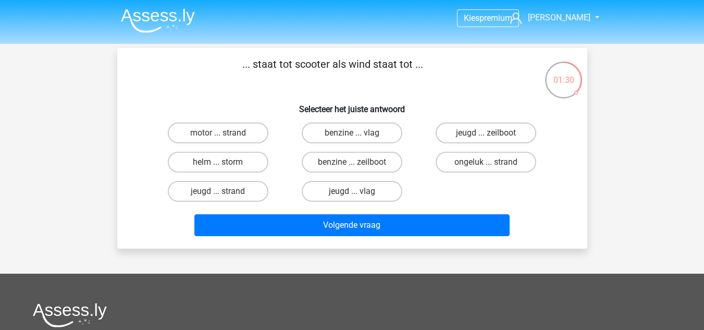
click at [356, 193] on input "jeugd ... vlag" at bounding box center [355, 194] width 7 height 7
radio input "true"
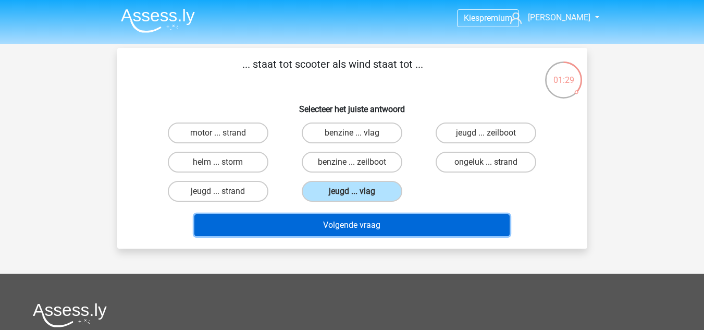
click at [357, 228] on button "Volgende vraag" at bounding box center [351, 225] width 315 height 22
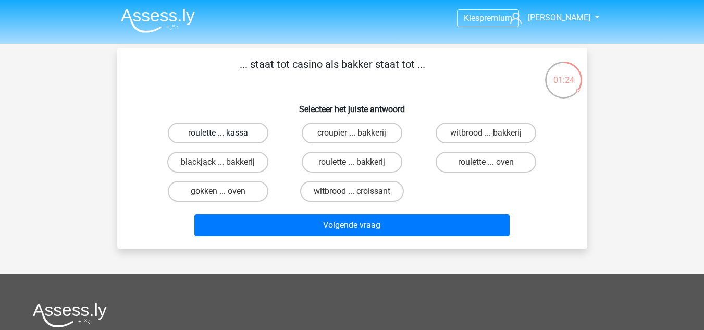
click at [233, 130] on label "roulette ... kassa" at bounding box center [218, 132] width 101 height 21
click at [224, 133] on input "roulette ... kassa" at bounding box center [221, 136] width 7 height 7
radio input "true"
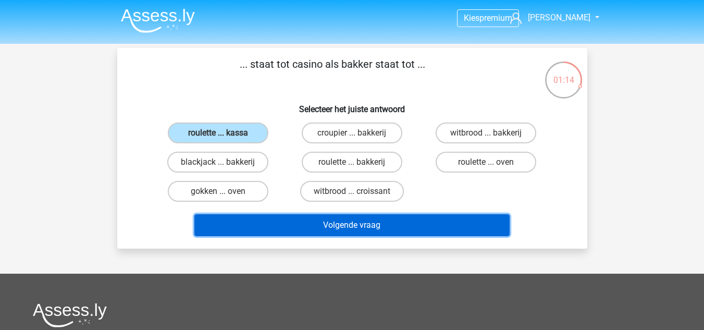
click at [414, 229] on button "Volgende vraag" at bounding box center [351, 225] width 315 height 22
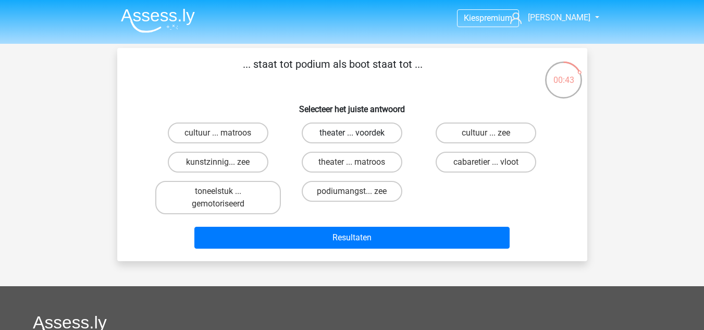
click at [340, 131] on label "theater ... voordek" at bounding box center [352, 132] width 101 height 21
click at [352, 133] on input "theater ... voordek" at bounding box center [355, 136] width 7 height 7
radio input "true"
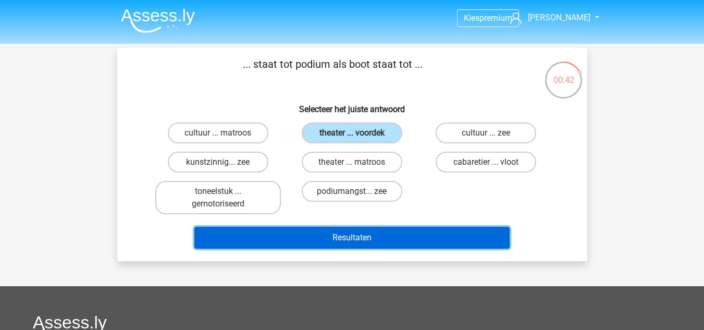
click at [391, 228] on button "Resultaten" at bounding box center [351, 238] width 315 height 22
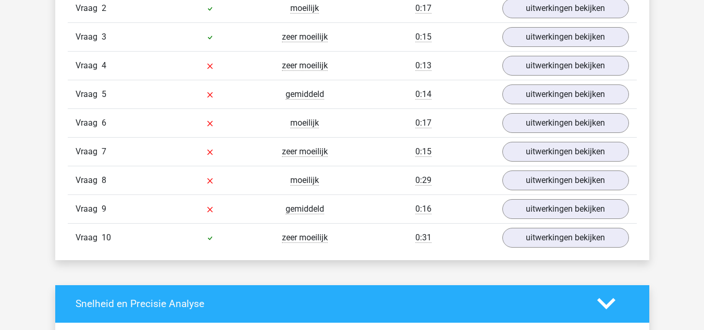
scroll to position [932, 0]
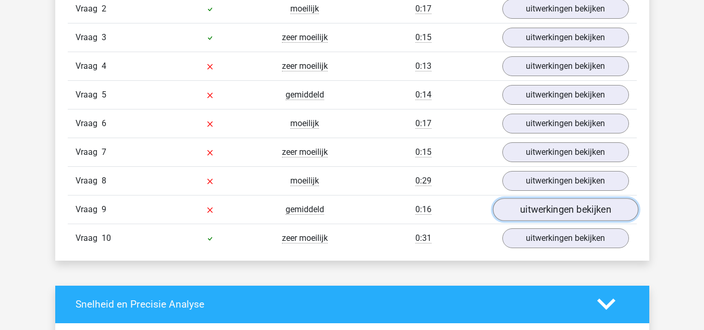
click at [552, 208] on link "uitwerkingen bekijken" at bounding box center [564, 209] width 145 height 23
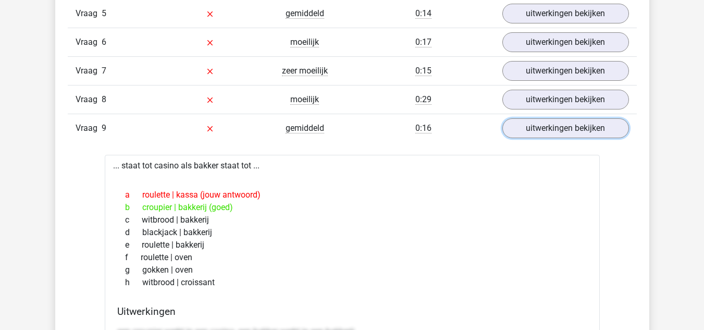
scroll to position [1017, 0]
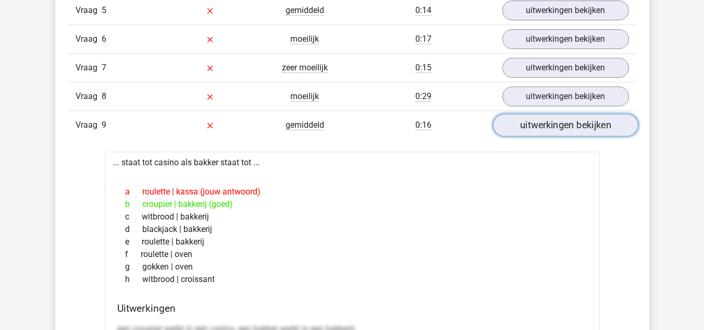
click at [532, 118] on link "uitwerkingen bekijken" at bounding box center [564, 125] width 145 height 23
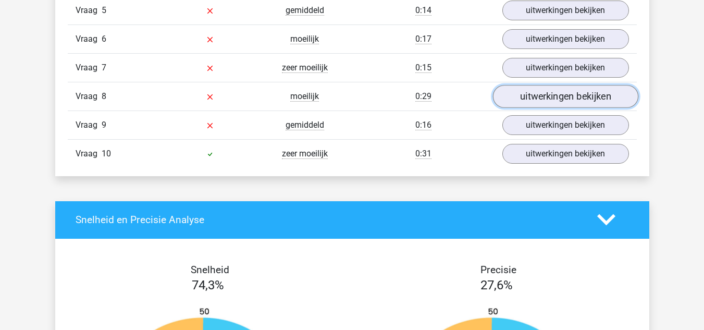
click at [532, 97] on link "uitwerkingen bekijken" at bounding box center [564, 96] width 145 height 23
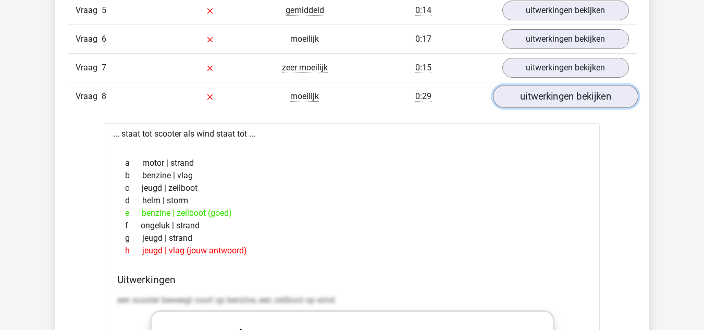
click at [532, 97] on link "uitwerkingen bekijken" at bounding box center [564, 96] width 145 height 23
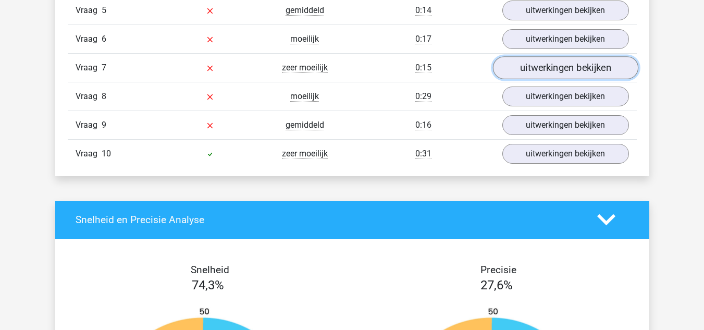
click at [544, 67] on link "uitwerkingen bekijken" at bounding box center [564, 67] width 145 height 23
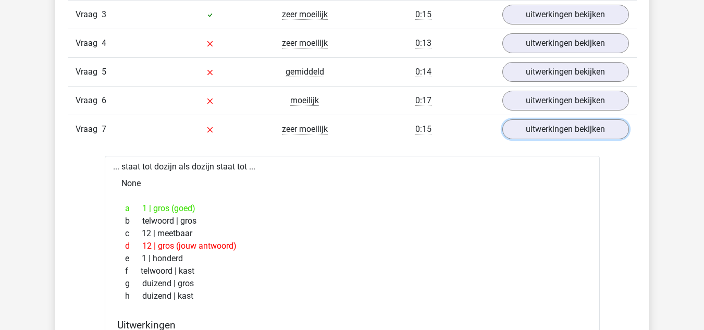
scroll to position [955, 0]
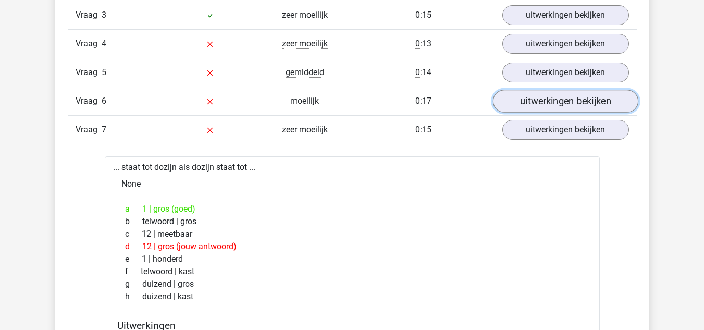
click at [549, 105] on link "uitwerkingen bekijken" at bounding box center [564, 101] width 145 height 23
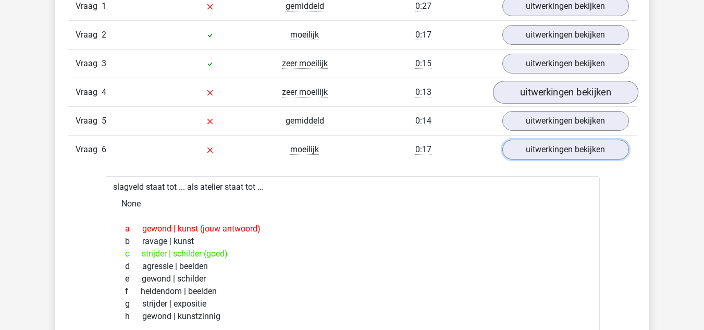
scroll to position [904, 0]
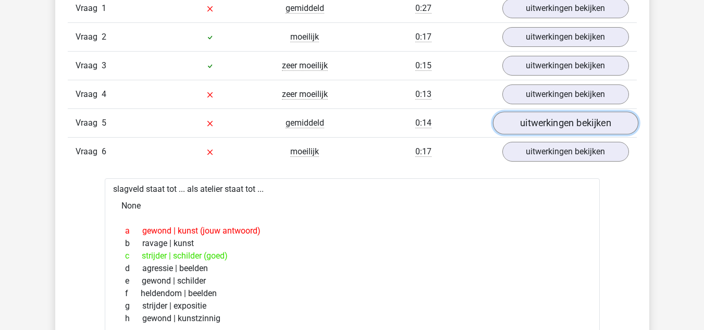
click at [531, 119] on link "uitwerkingen bekijken" at bounding box center [564, 122] width 145 height 23
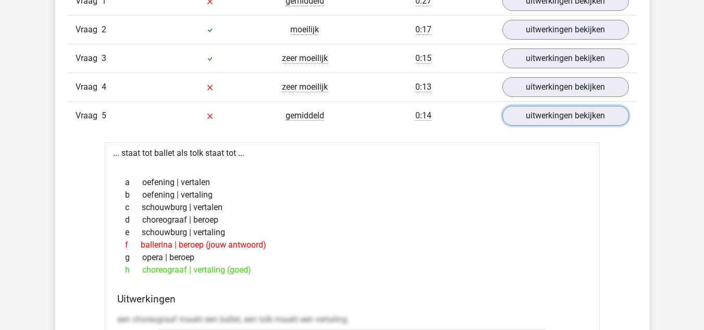
scroll to position [913, 0]
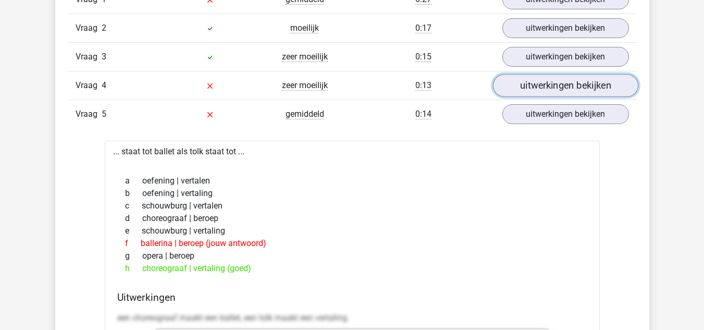
click at [560, 83] on link "uitwerkingen bekijken" at bounding box center [564, 85] width 145 height 23
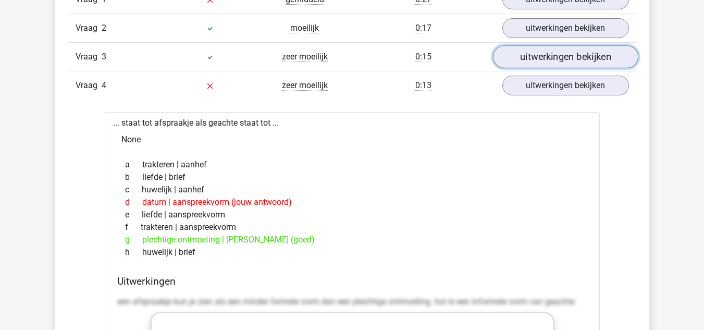
click at [518, 56] on link "uitwerkingen bekijken" at bounding box center [564, 56] width 145 height 23
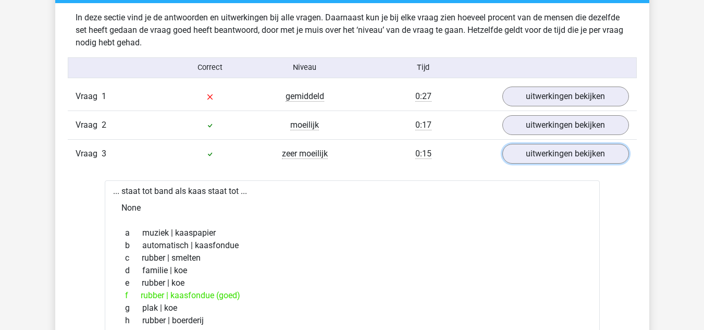
scroll to position [802, 0]
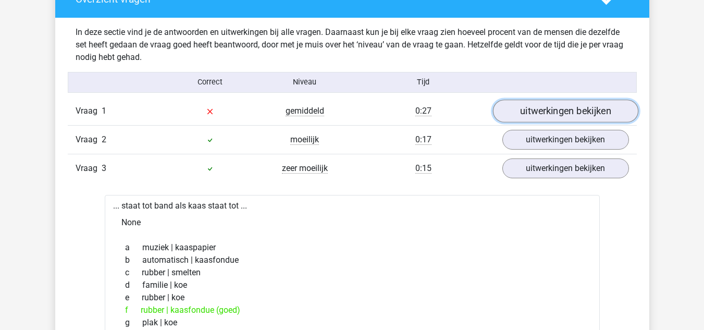
click at [535, 106] on link "uitwerkingen bekijken" at bounding box center [564, 110] width 145 height 23
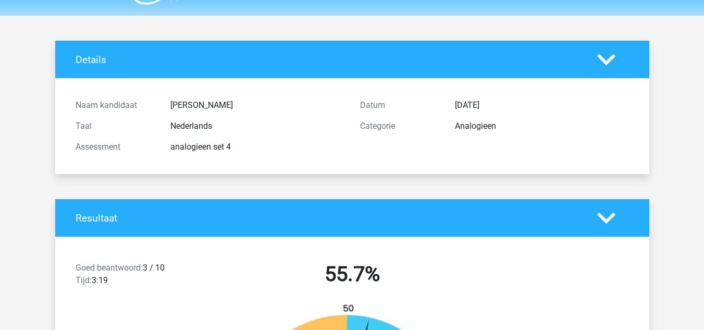
scroll to position [0, 0]
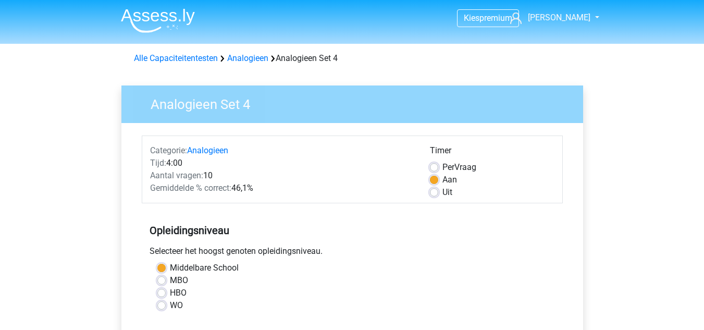
scroll to position [338, 0]
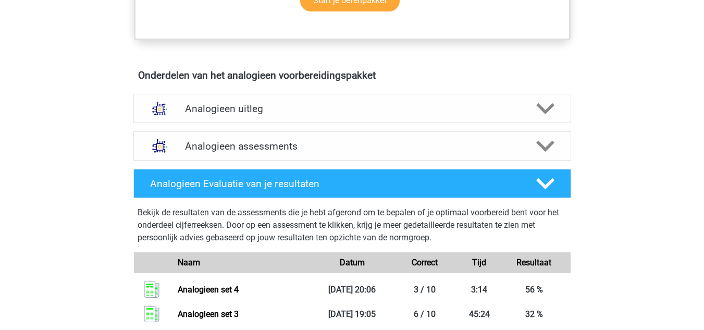
scroll to position [550, 0]
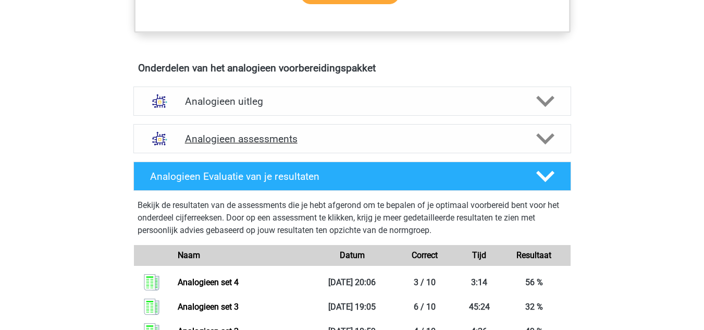
click at [276, 146] on div "Analogieen assessments" at bounding box center [351, 138] width 437 height 29
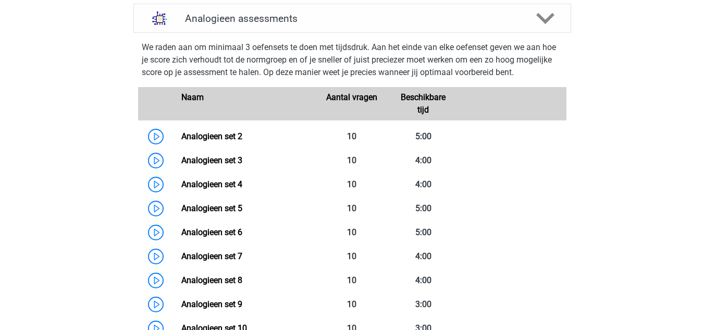
scroll to position [671, 0]
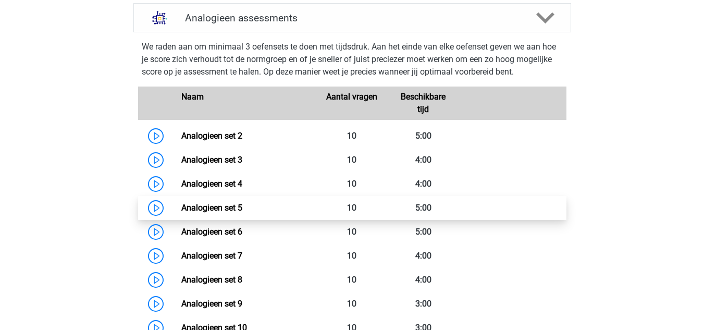
click at [181, 207] on link "Analogieen set 5" at bounding box center [211, 208] width 61 height 10
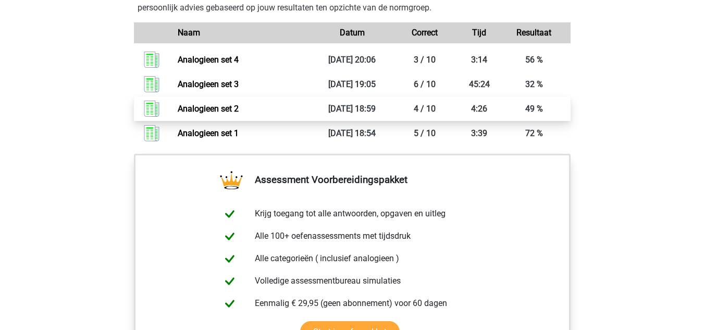
scroll to position [1424, 0]
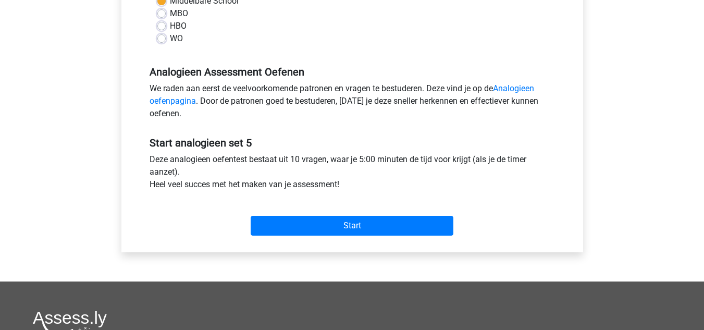
scroll to position [268, 0]
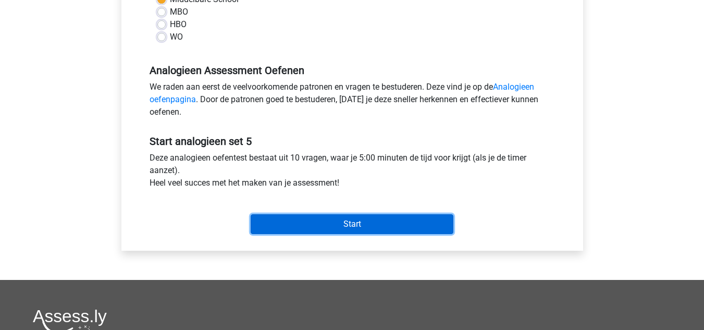
click at [319, 226] on input "Start" at bounding box center [352, 224] width 203 height 20
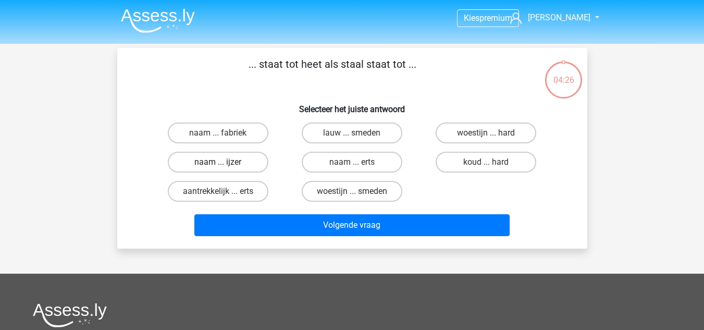
click at [236, 168] on label "naam ... ijzer" at bounding box center [218, 162] width 101 height 21
click at [224, 168] on input "naam ... ijzer" at bounding box center [221, 165] width 7 height 7
radio input "true"
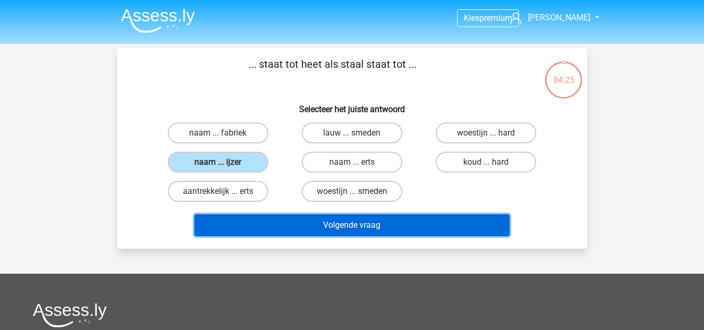
click at [343, 229] on button "Volgende vraag" at bounding box center [351, 225] width 315 height 22
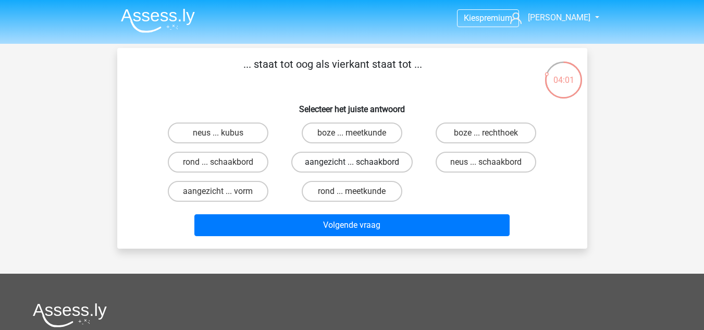
click at [390, 162] on label "aangezicht ... schaakbord" at bounding box center [351, 162] width 121 height 21
click at [358, 162] on input "aangezicht ... schaakbord" at bounding box center [355, 165] width 7 height 7
radio input "true"
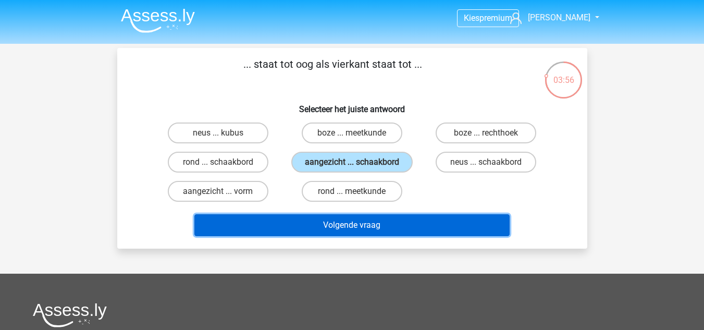
click at [335, 226] on button "Volgende vraag" at bounding box center [351, 225] width 315 height 22
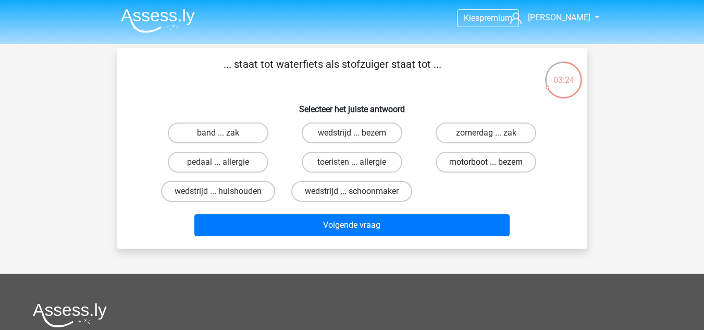
click at [484, 164] on label "motorboot ... bezem" at bounding box center [485, 162] width 101 height 21
click at [486, 164] on input "motorboot ... bezem" at bounding box center [489, 165] width 7 height 7
radio input "true"
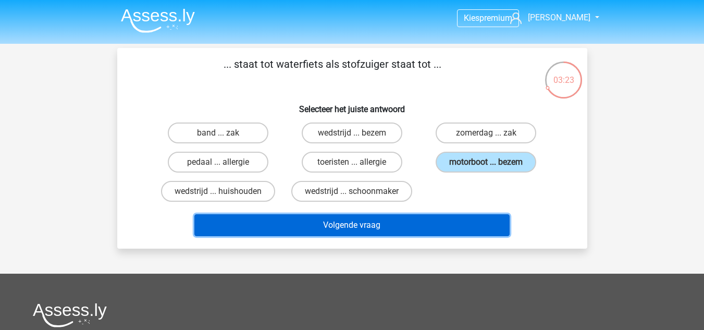
click at [403, 227] on button "Volgende vraag" at bounding box center [351, 225] width 315 height 22
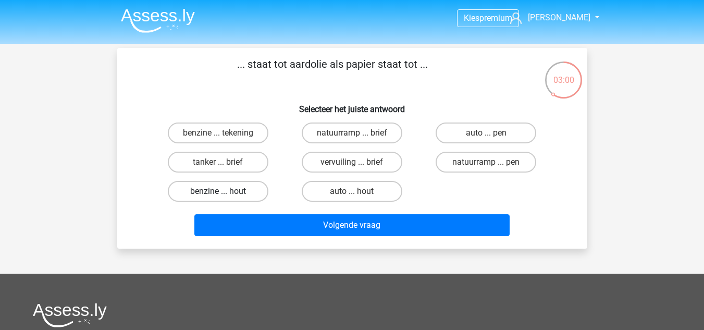
click at [236, 196] on label "benzine ... hout" at bounding box center [218, 191] width 101 height 21
click at [224, 196] on input "benzine ... hout" at bounding box center [221, 194] width 7 height 7
radio input "true"
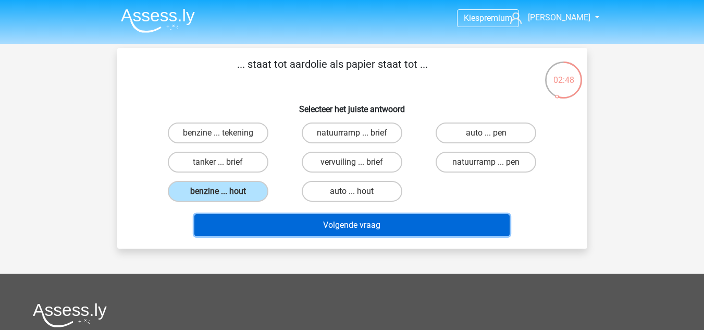
click at [376, 229] on button "Volgende vraag" at bounding box center [351, 225] width 315 height 22
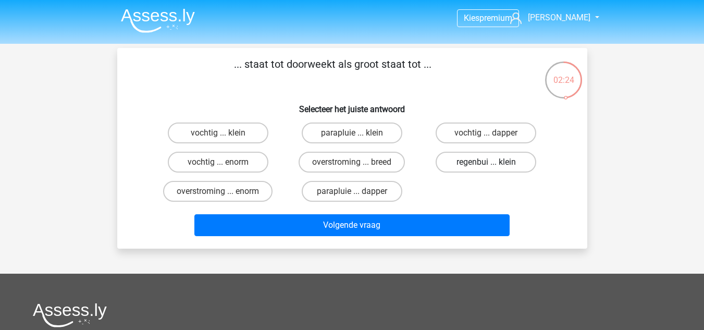
click at [474, 159] on label "regenbui ... klein" at bounding box center [485, 162] width 101 height 21
click at [486, 162] on input "regenbui ... klein" at bounding box center [489, 165] width 7 height 7
radio input "true"
click at [258, 162] on label "vochtig ... enorm" at bounding box center [218, 162] width 101 height 21
click at [224, 162] on input "vochtig ... enorm" at bounding box center [221, 165] width 7 height 7
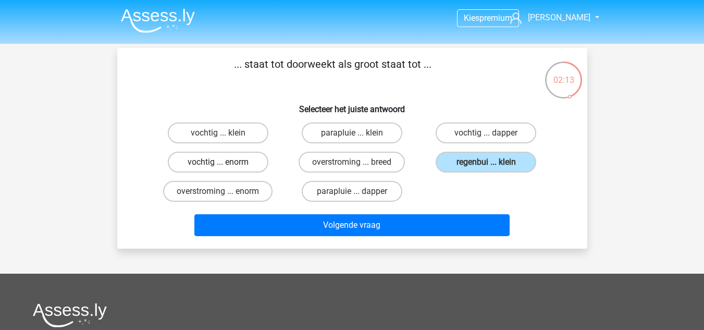
radio input "true"
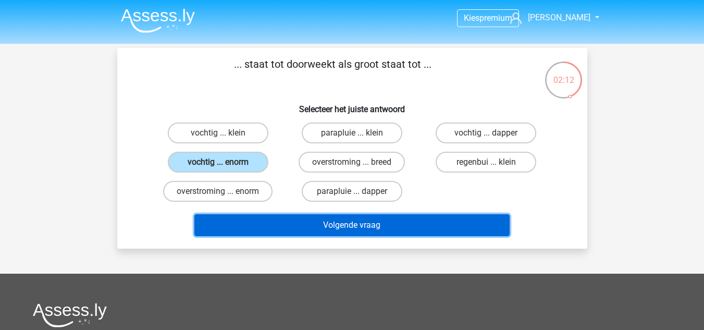
click at [354, 223] on button "Volgende vraag" at bounding box center [351, 225] width 315 height 22
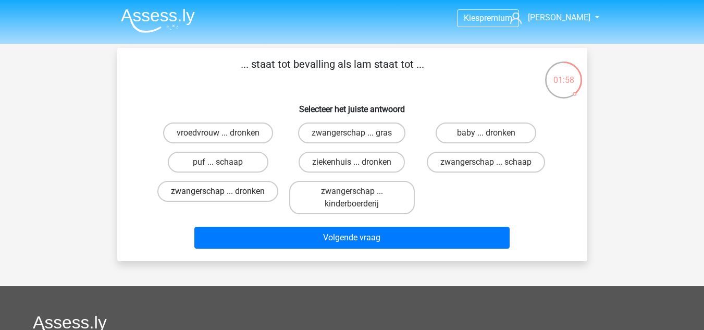
click at [266, 189] on label "zwangerschap ... dronken" at bounding box center [217, 191] width 121 height 21
click at [224, 191] on input "zwangerschap ... dronken" at bounding box center [221, 194] width 7 height 7
radio input "true"
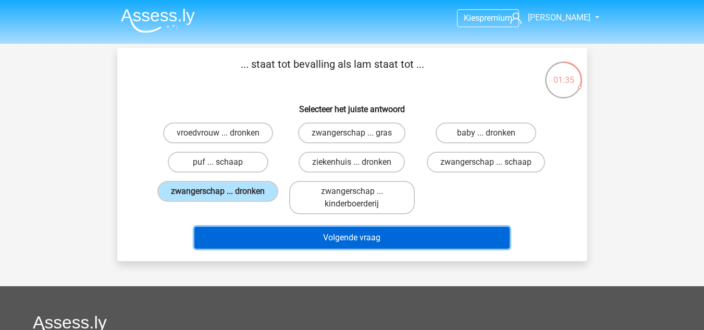
click at [370, 239] on button "Volgende vraag" at bounding box center [351, 238] width 315 height 22
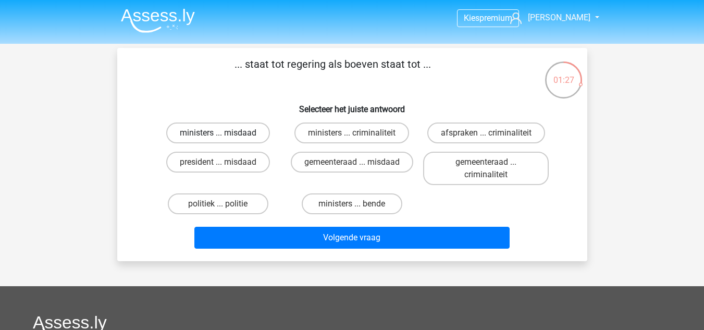
click at [255, 133] on label "ministers ... misdaad" at bounding box center [218, 132] width 104 height 21
click at [224, 133] on input "ministers ... misdaad" at bounding box center [221, 136] width 7 height 7
radio input "true"
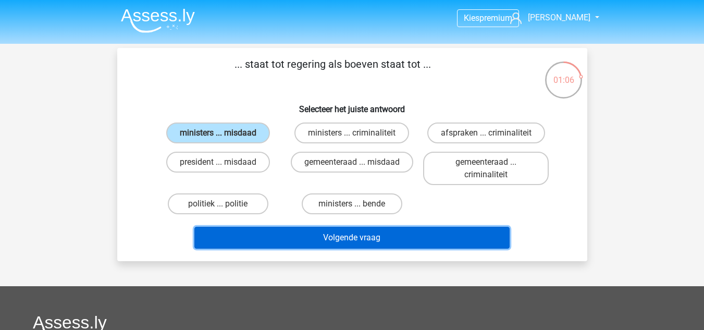
click at [365, 240] on button "Volgende vraag" at bounding box center [351, 238] width 315 height 22
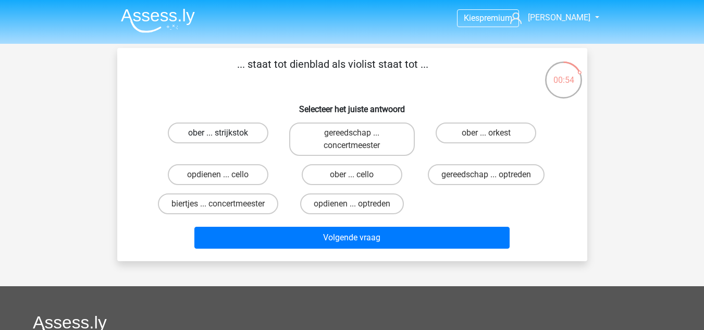
click at [248, 136] on label "ober ... strijkstok" at bounding box center [218, 132] width 101 height 21
click at [224, 136] on input "ober ... strijkstok" at bounding box center [221, 136] width 7 height 7
radio input "true"
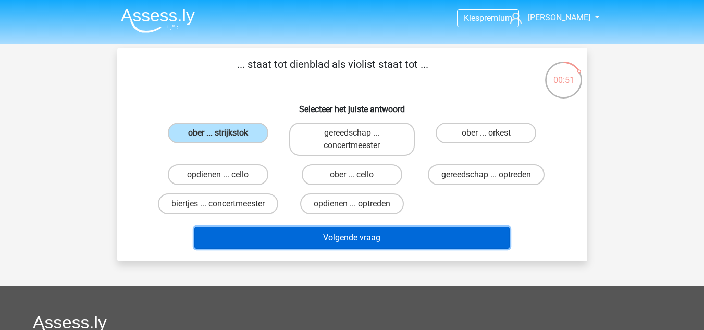
click at [415, 229] on button "Volgende vraag" at bounding box center [351, 238] width 315 height 22
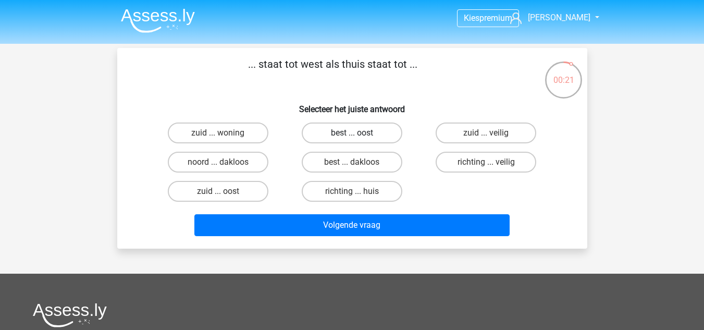
click at [389, 130] on label "best ... oost" at bounding box center [352, 132] width 101 height 21
click at [358, 133] on input "best ... oost" at bounding box center [355, 136] width 7 height 7
radio input "true"
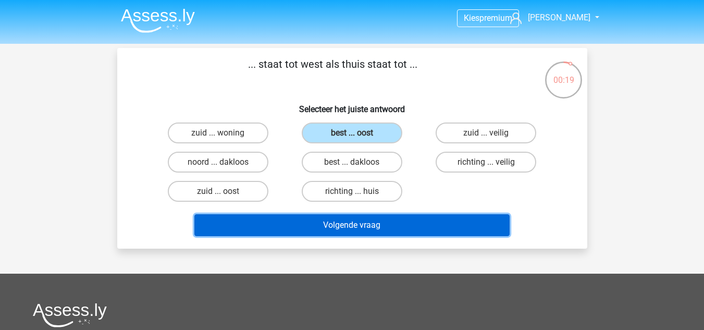
click at [384, 226] on button "Volgende vraag" at bounding box center [351, 225] width 315 height 22
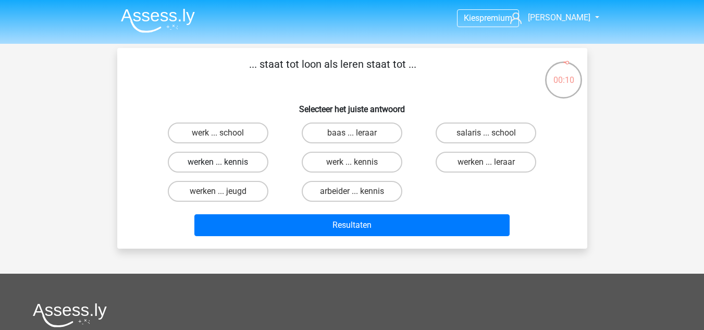
click at [246, 168] on label "werken ... kennis" at bounding box center [218, 162] width 101 height 21
click at [224, 168] on input "werken ... kennis" at bounding box center [221, 165] width 7 height 7
radio input "true"
click at [367, 165] on label "werk ... kennis" at bounding box center [352, 162] width 101 height 21
click at [358, 165] on input "werk ... kennis" at bounding box center [355, 165] width 7 height 7
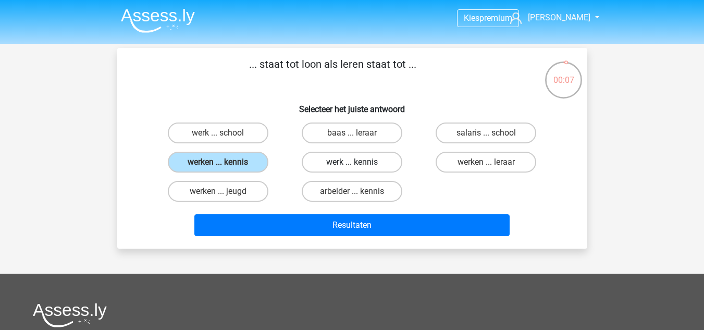
radio input "true"
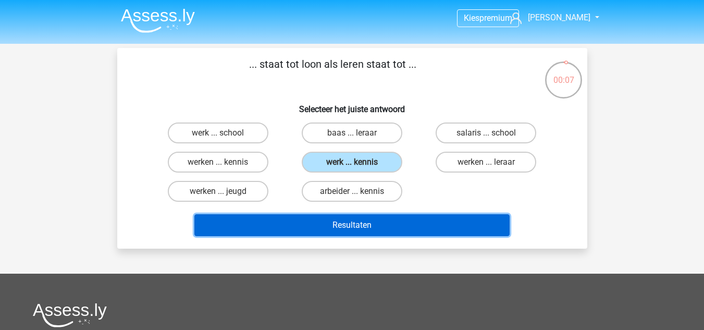
click at [373, 224] on button "Resultaten" at bounding box center [351, 225] width 315 height 22
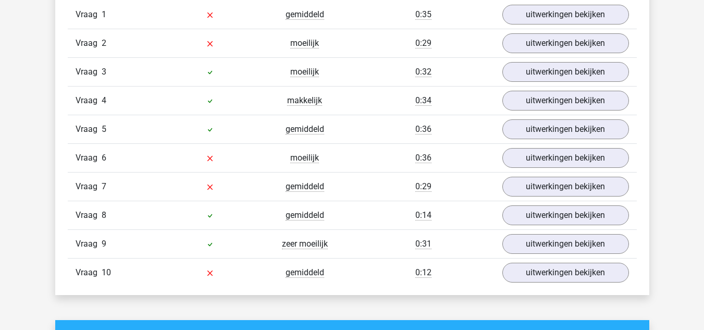
scroll to position [898, 0]
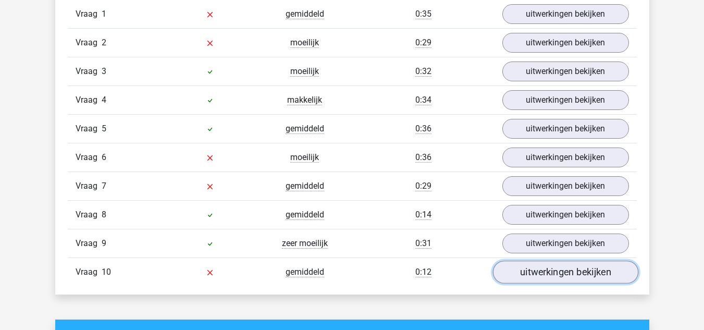
click at [597, 275] on link "uitwerkingen bekijken" at bounding box center [564, 271] width 145 height 23
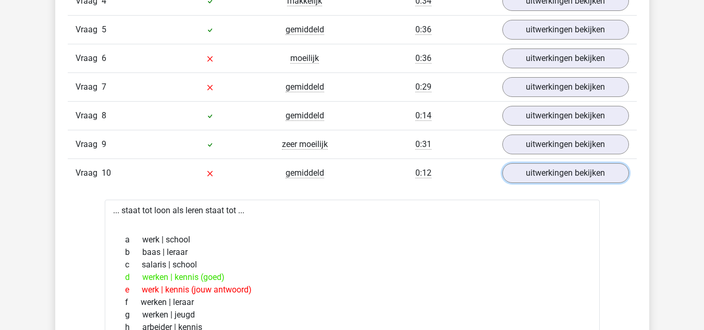
scroll to position [997, 0]
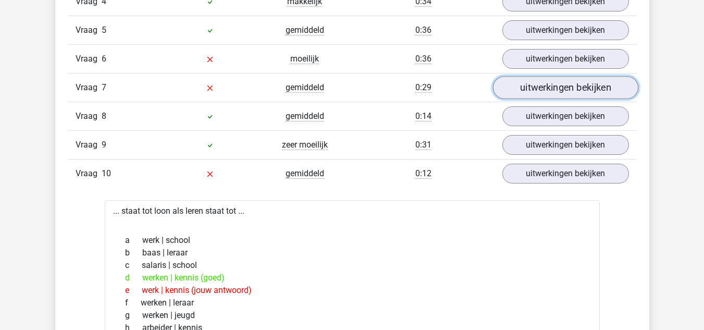
click at [529, 91] on link "uitwerkingen bekijken" at bounding box center [564, 87] width 145 height 23
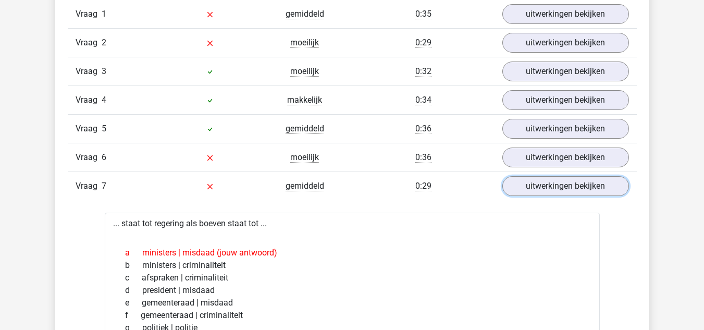
scroll to position [896, 0]
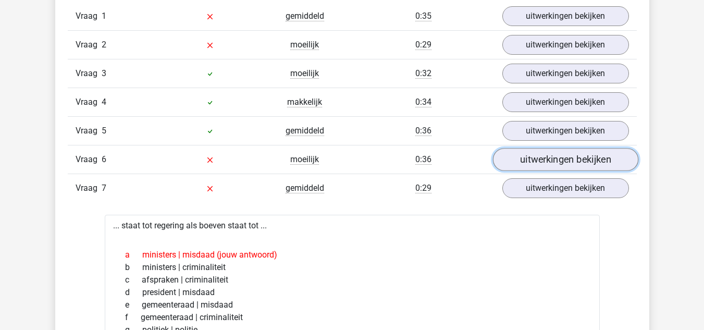
click at [551, 154] on link "uitwerkingen bekijken" at bounding box center [564, 159] width 145 height 23
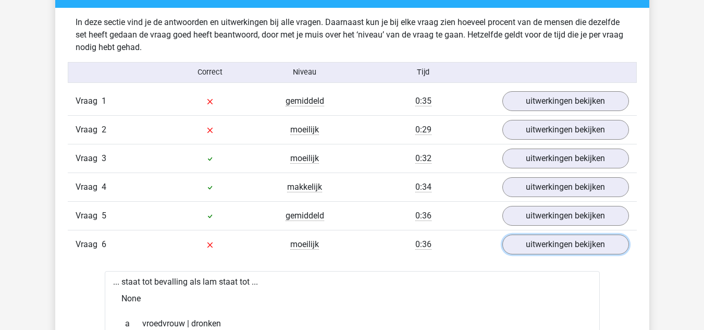
scroll to position [811, 0]
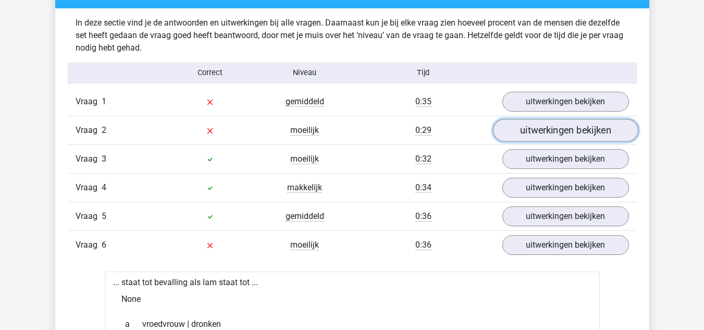
click at [528, 128] on link "uitwerkingen bekijken" at bounding box center [564, 130] width 145 height 23
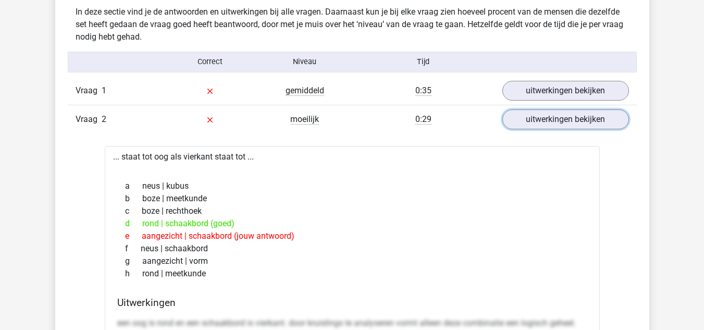
scroll to position [822, 0]
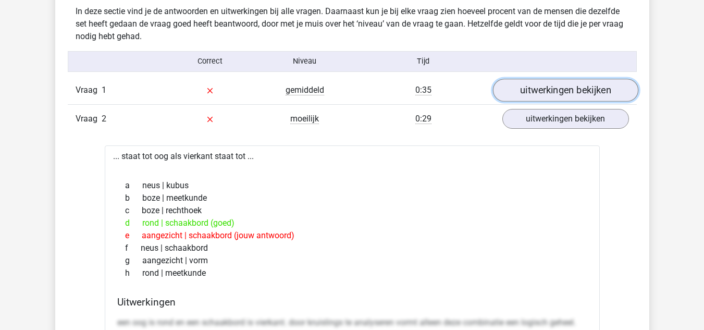
click at [540, 84] on link "uitwerkingen bekijken" at bounding box center [564, 90] width 145 height 23
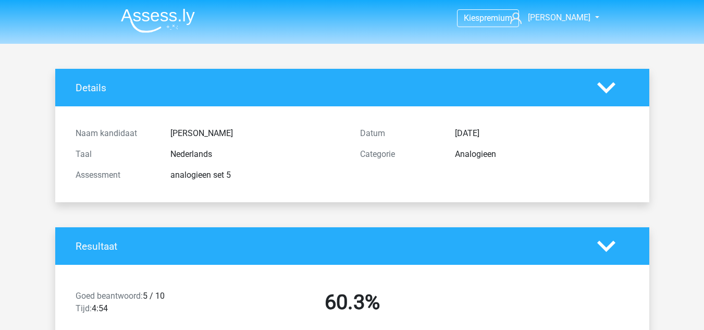
scroll to position [1, 0]
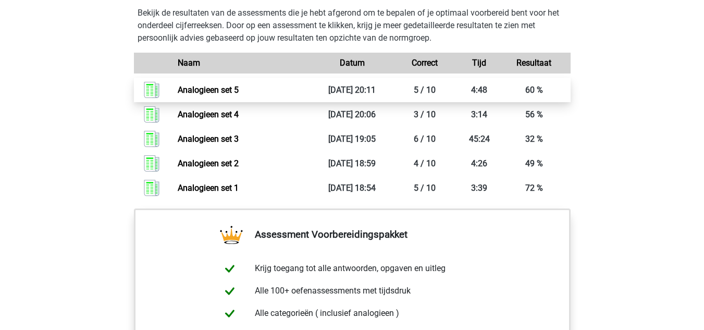
scroll to position [739, 0]
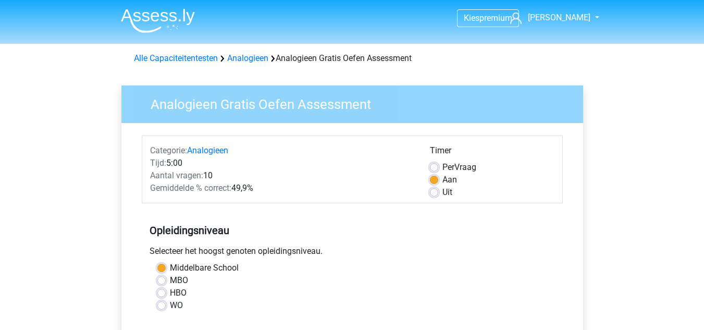
scroll to position [220, 0]
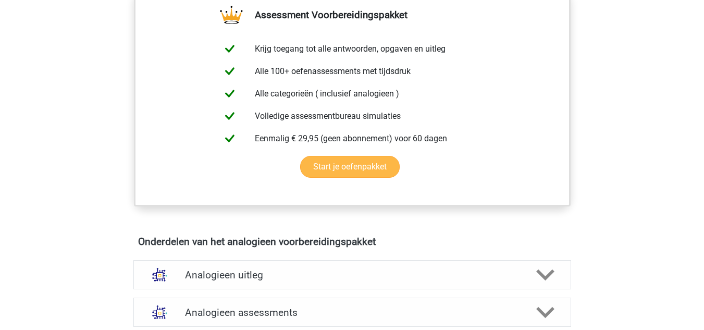
scroll to position [376, 0]
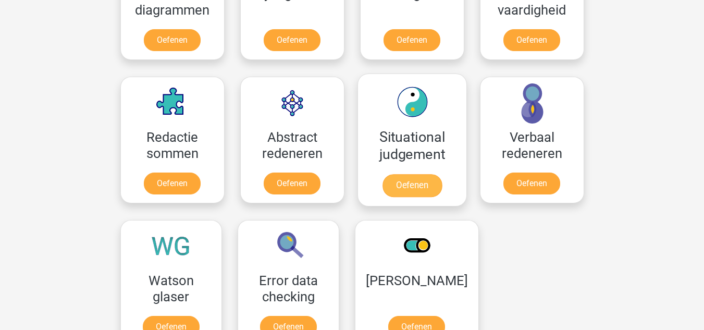
scroll to position [699, 0]
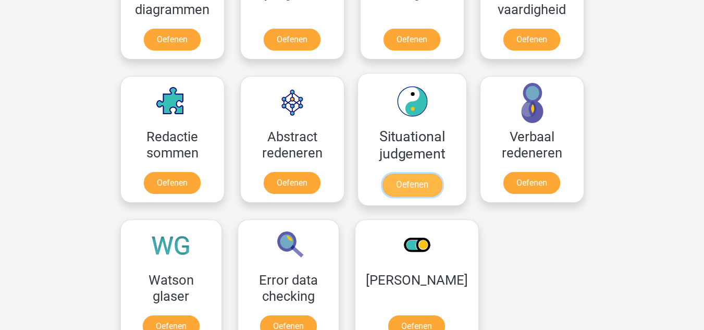
click at [413, 186] on link "Oefenen" at bounding box center [411, 184] width 59 height 23
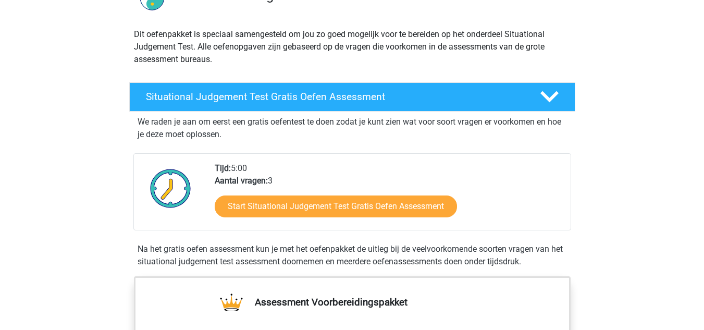
scroll to position [96, 0]
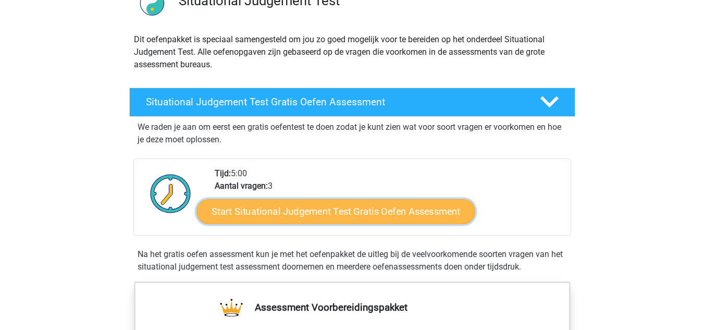
click at [319, 209] on link "Start Situational Judgement Test Gratis Oefen Assessment" at bounding box center [335, 211] width 279 height 25
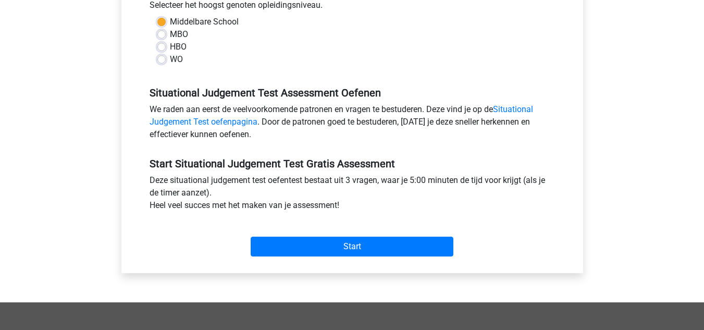
scroll to position [251, 0]
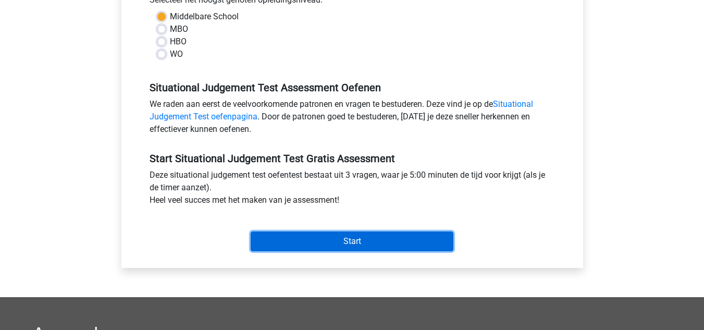
click at [331, 238] on input "Start" at bounding box center [352, 241] width 203 height 20
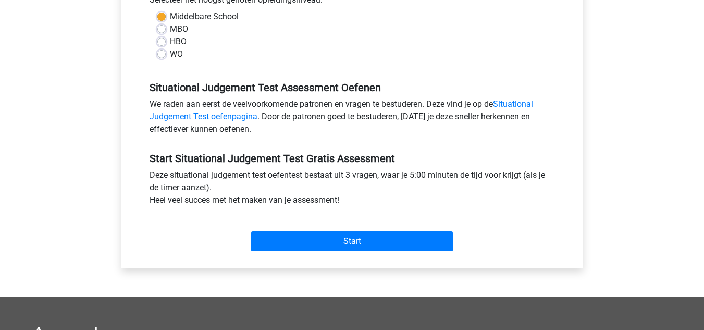
scroll to position [0, 0]
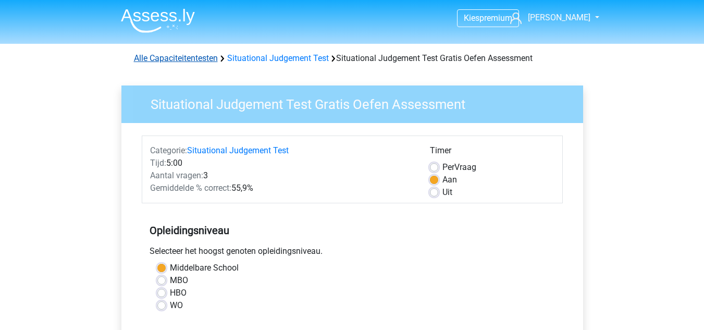
click at [189, 56] on link "Alle Capaciteitentesten" at bounding box center [176, 58] width 84 height 10
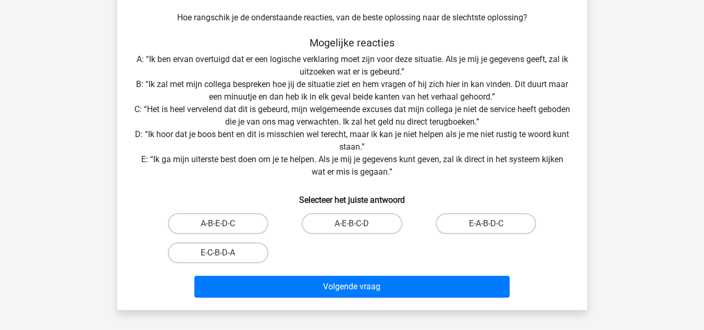
scroll to position [157, 0]
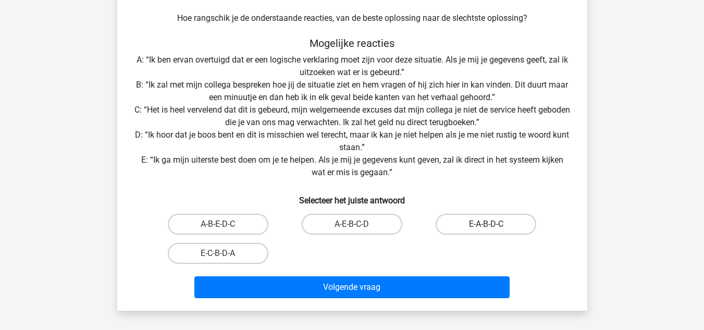
click at [472, 226] on label "E-A-B-D-C" at bounding box center [485, 224] width 101 height 21
click at [486, 226] on input "E-A-B-D-C" at bounding box center [489, 227] width 7 height 7
radio input "true"
click at [220, 256] on input "E-C-B-D-A" at bounding box center [221, 256] width 7 height 7
radio input "true"
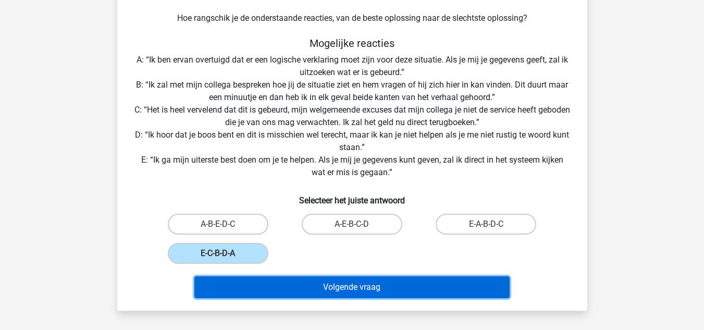
click at [293, 289] on button "Volgende vraag" at bounding box center [351, 287] width 315 height 22
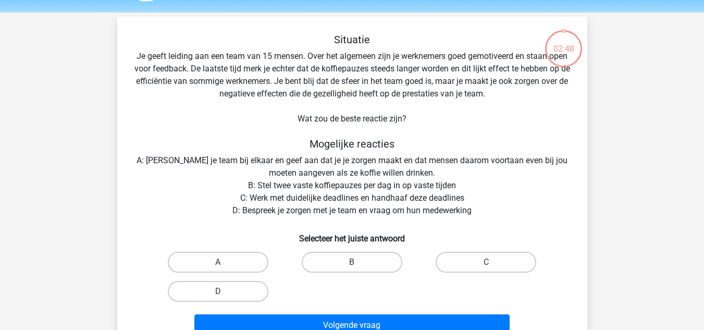
scroll to position [28, 0]
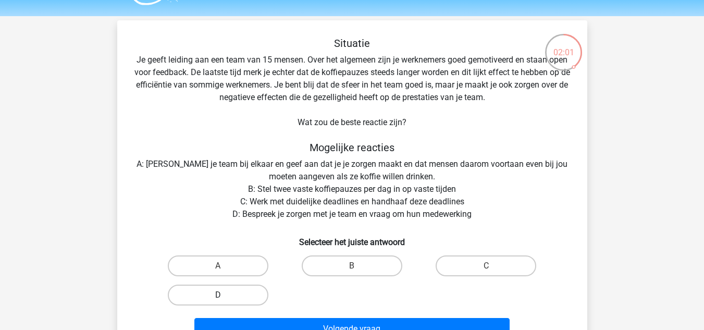
click at [244, 297] on label "D" at bounding box center [218, 294] width 101 height 21
click at [224, 297] on input "D" at bounding box center [221, 298] width 7 height 7
radio input "true"
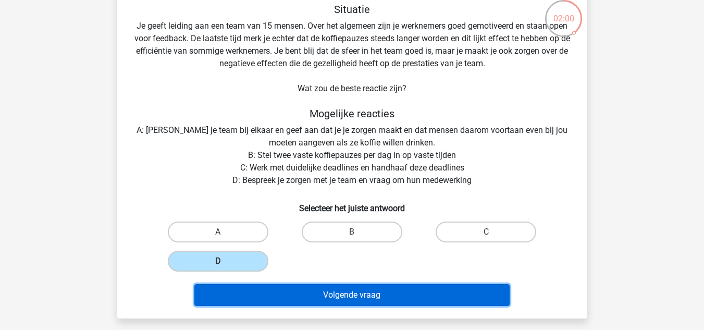
click at [307, 294] on button "Volgende vraag" at bounding box center [351, 295] width 315 height 22
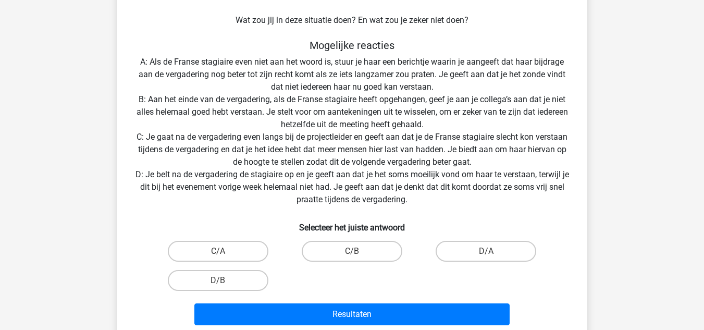
scroll to position [180, 0]
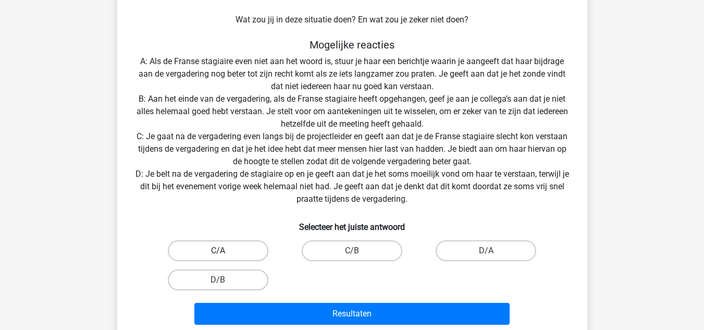
click at [228, 247] on label "C/A" at bounding box center [218, 250] width 101 height 21
click at [224, 251] on input "C/A" at bounding box center [221, 254] width 7 height 7
radio input "true"
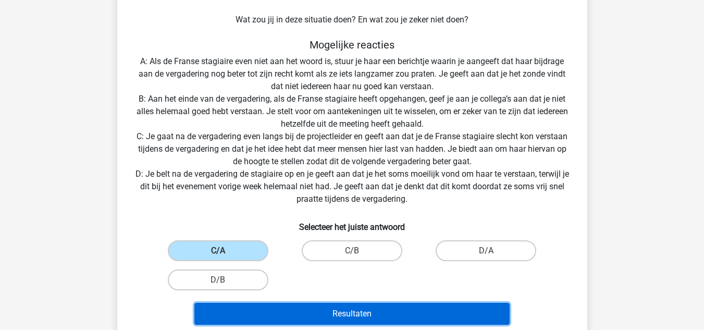
click at [323, 311] on button "Resultaten" at bounding box center [351, 314] width 315 height 22
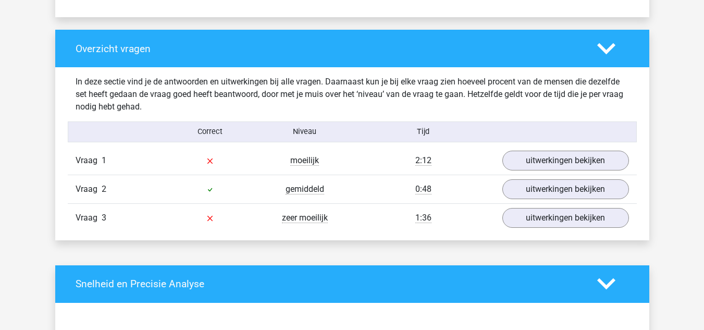
scroll to position [751, 0]
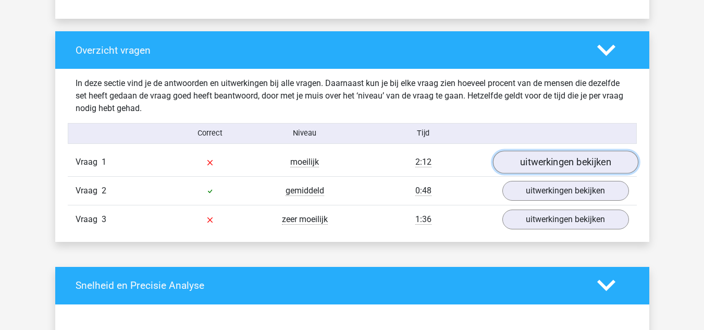
click at [559, 171] on link "uitwerkingen bekijken" at bounding box center [564, 162] width 145 height 23
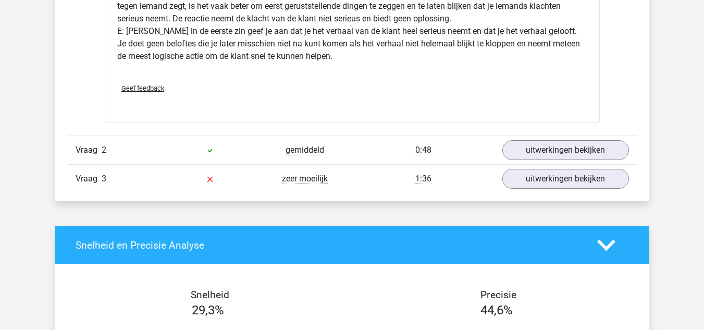
scroll to position [1445, 0]
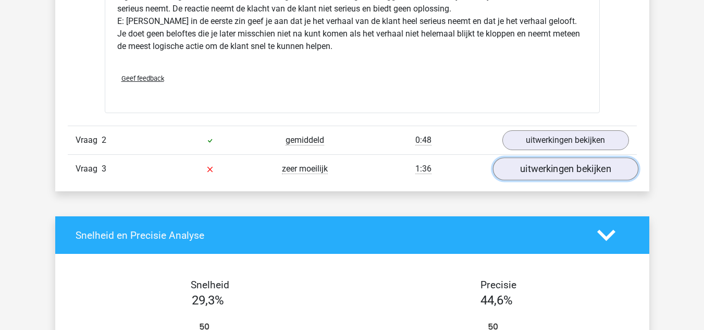
click at [524, 171] on link "uitwerkingen bekijken" at bounding box center [564, 168] width 145 height 23
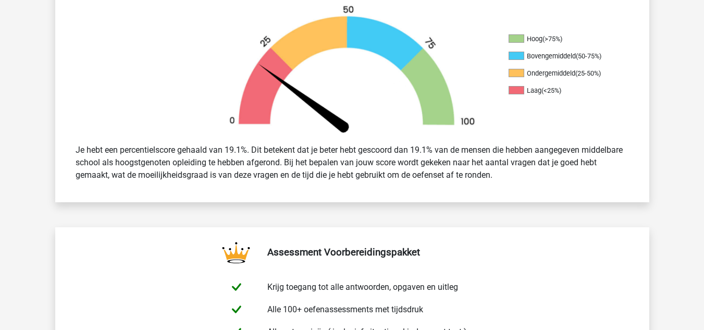
scroll to position [0, 0]
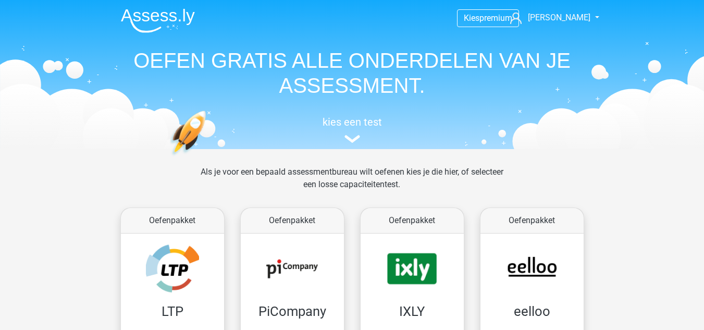
scroll to position [443, 0]
